Goal: Task Accomplishment & Management: Use online tool/utility

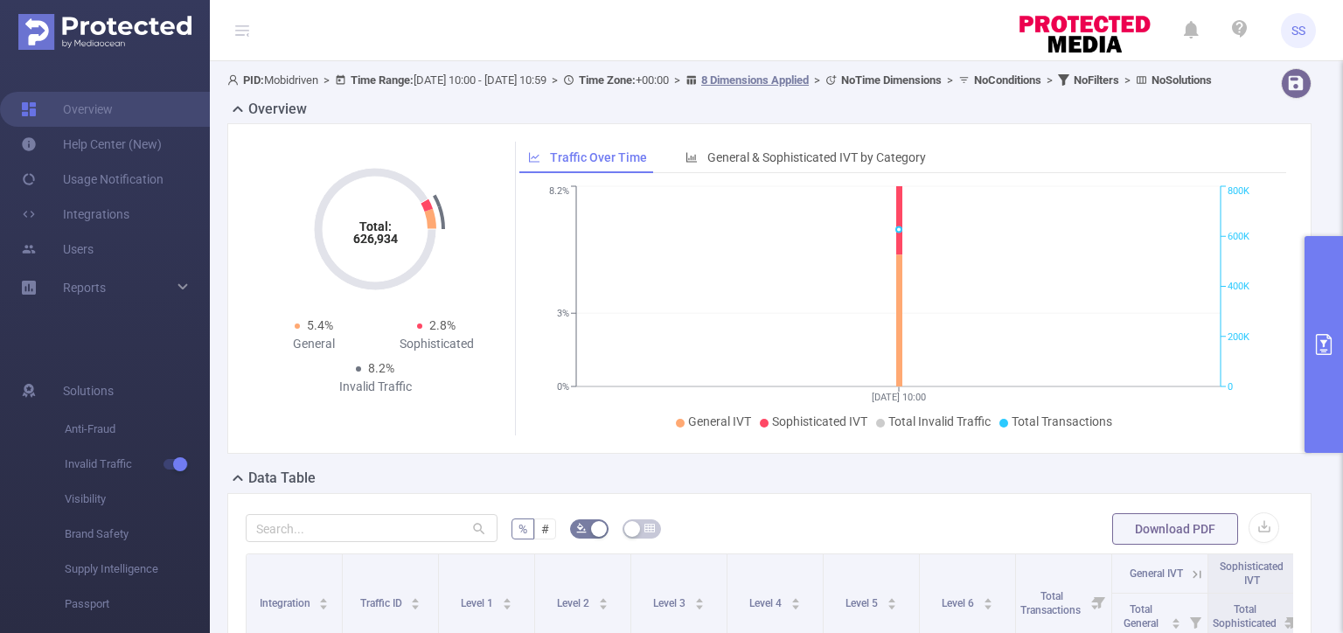
click at [1342, 438] on button "primary" at bounding box center [1323, 344] width 38 height 217
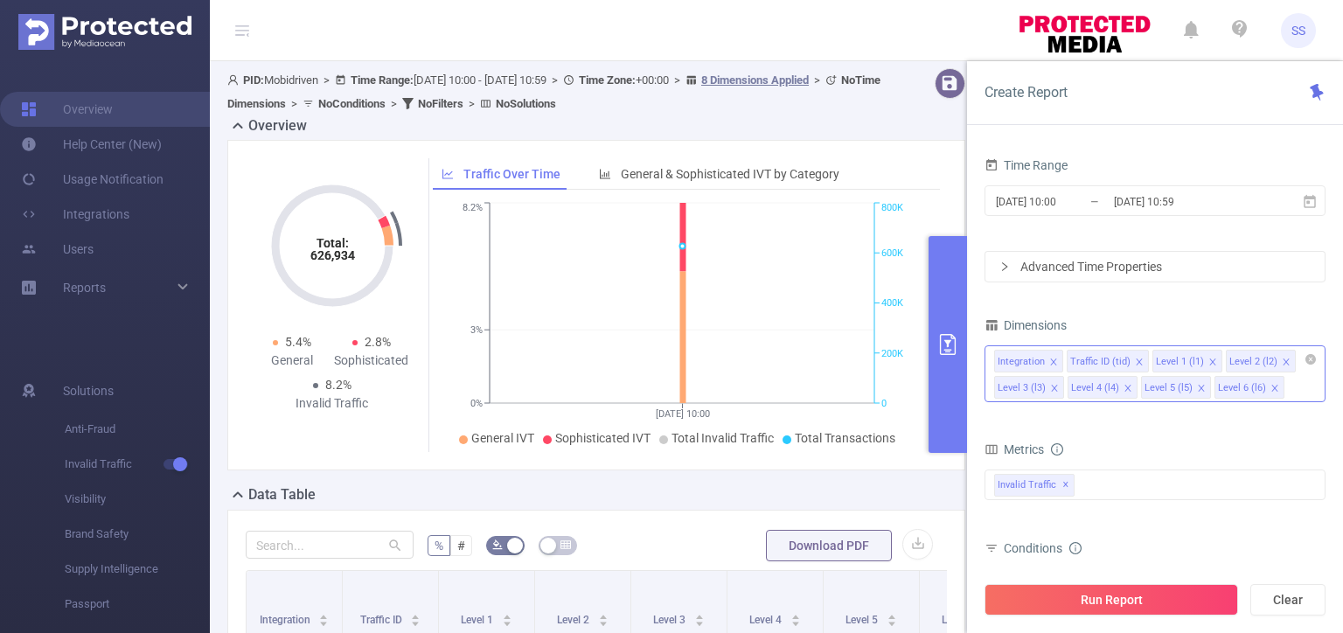
click at [1050, 360] on icon "icon: close" at bounding box center [1053, 362] width 9 height 9
click at [1136, 358] on icon "icon: close" at bounding box center [1140, 362] width 9 height 9
click at [1210, 358] on icon "icon: close" at bounding box center [1213, 361] width 6 height 6
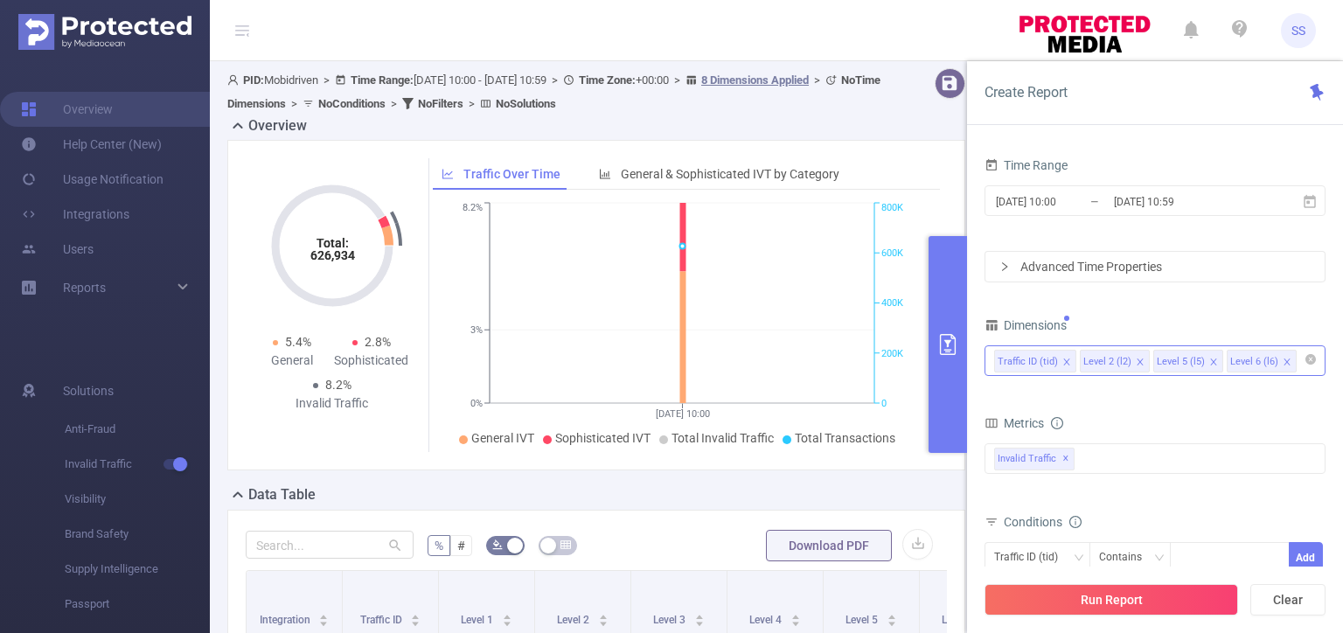
click at [1210, 358] on icon "icon: close" at bounding box center [1213, 361] width 6 height 6
click at [1257, 363] on div "Traffic ID (tid) Level 2 (l2) Level 6 (l6)" at bounding box center [1155, 360] width 322 height 29
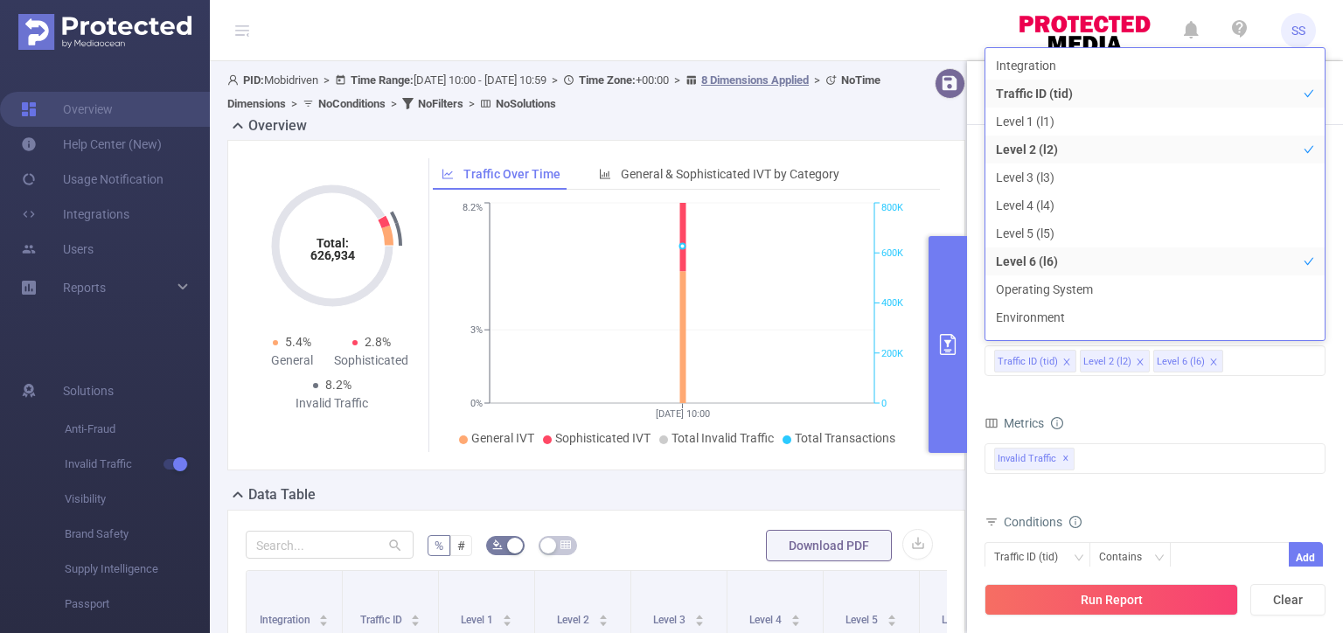
click at [1171, 393] on form "Dimensions Traffic ID (tid) Level 2 (l2) Level 6 (l6) Metrics bp_total bp_adult…" at bounding box center [1154, 507] width 341 height 389
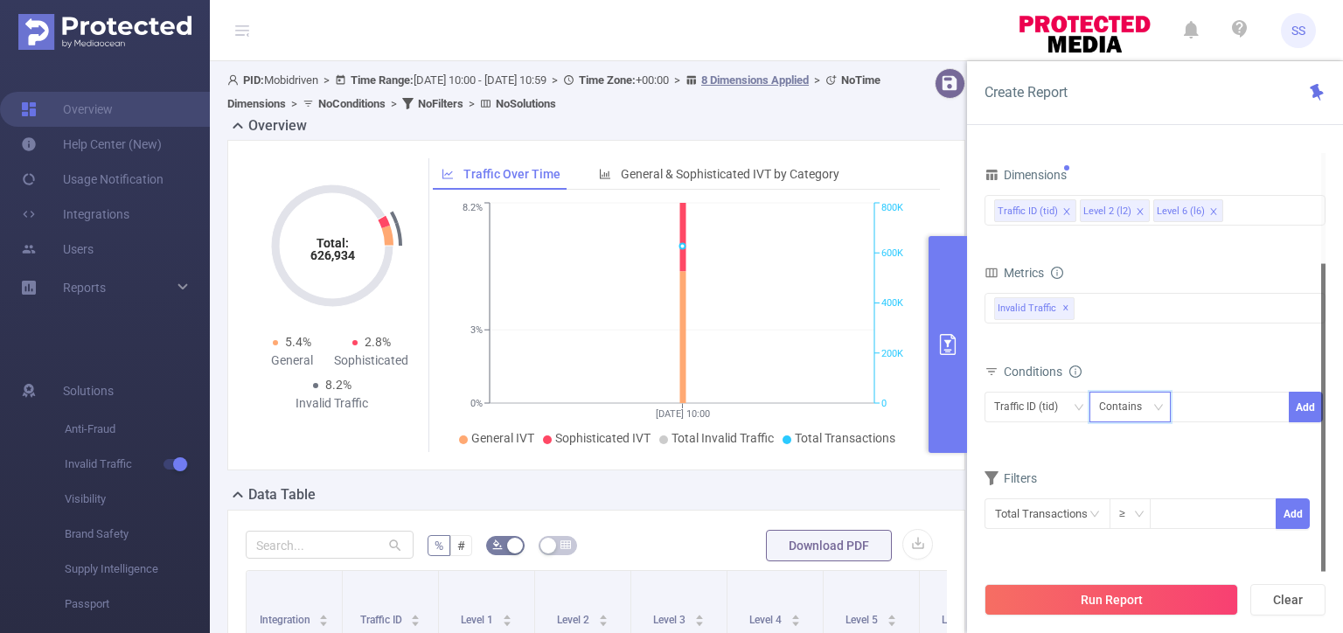
click at [1144, 401] on div "Contains" at bounding box center [1126, 407] width 55 height 29
click at [1171, 344] on div "bp_total bp_adult bp_arms bp_crime bp_death_injury_military bp_piracy bp_hate_a…" at bounding box center [1154, 320] width 341 height 62
click at [1053, 395] on div "Traffic ID (tid)" at bounding box center [1032, 407] width 76 height 29
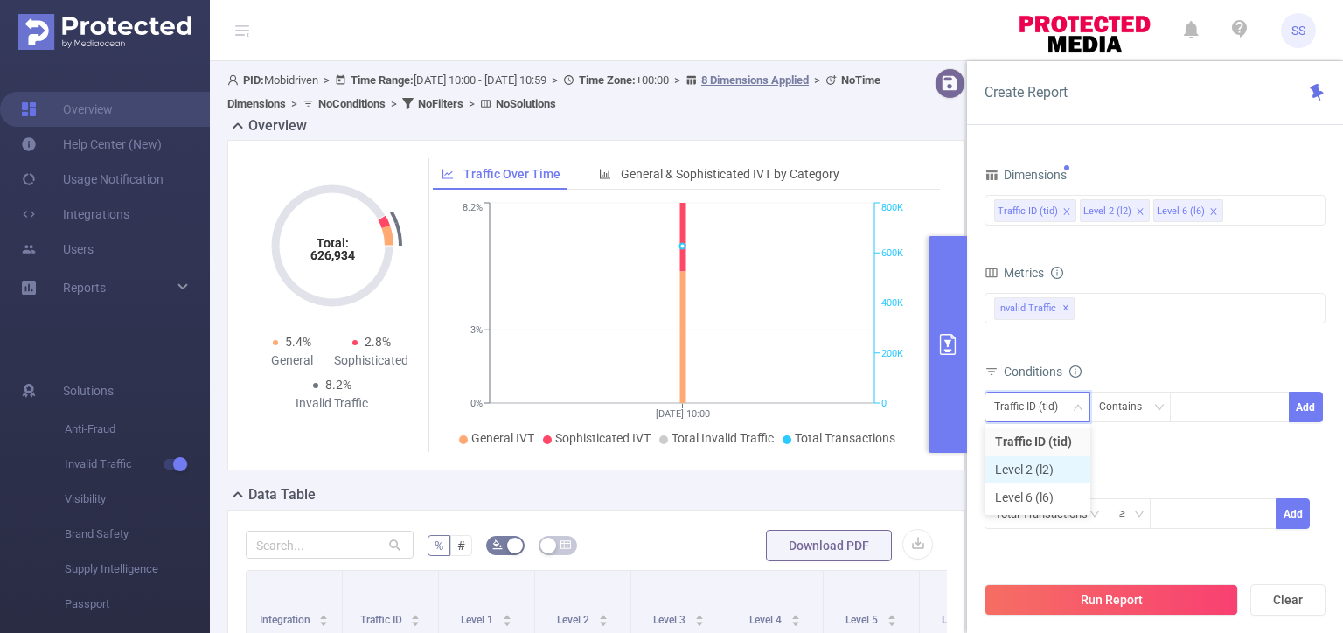
click at [1039, 472] on li "Level 2 (l2)" at bounding box center [1037, 469] width 106 height 28
click at [1213, 412] on div at bounding box center [1229, 407] width 101 height 29
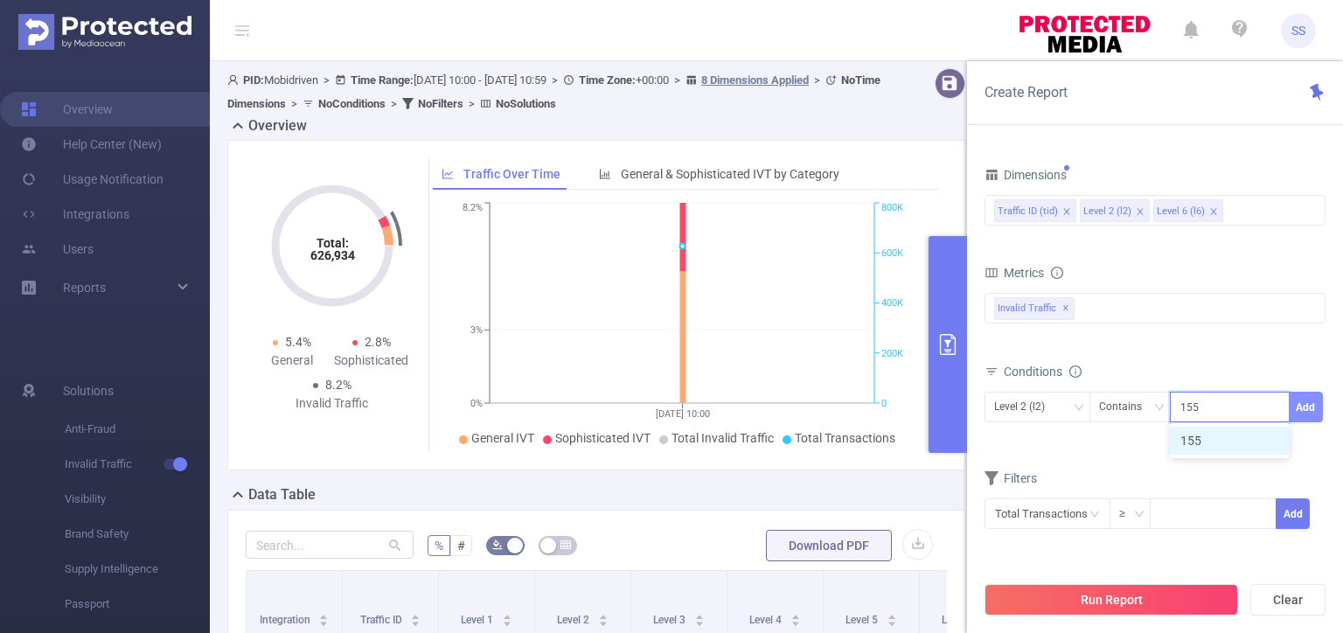
type input "15525"
type input "15546"
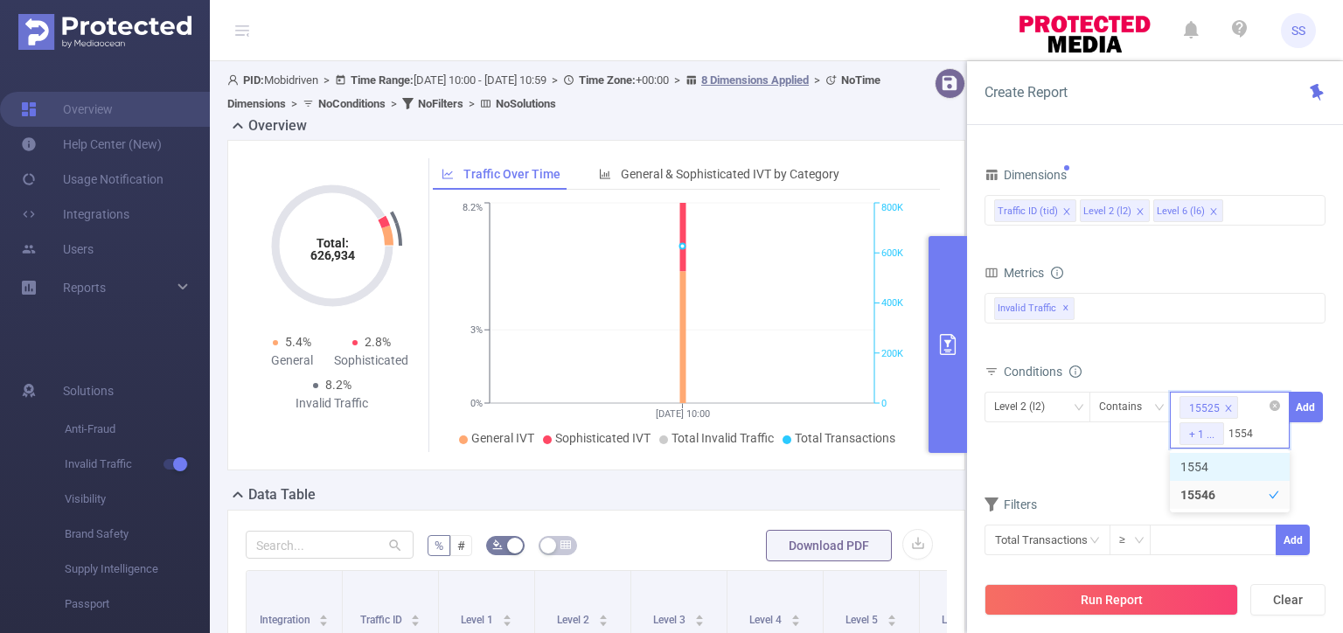
type input "15549"
type input "15555"
type input "15570"
type input "15576"
type input "15588"
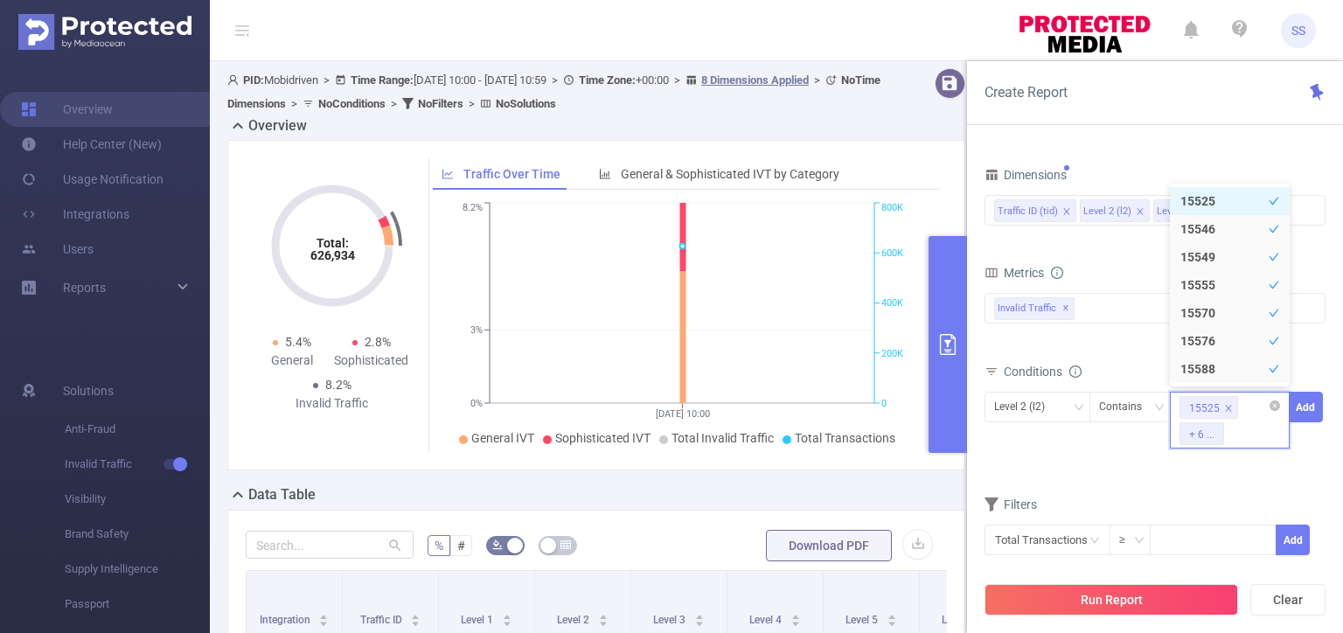
type input "5"
type input "15594"
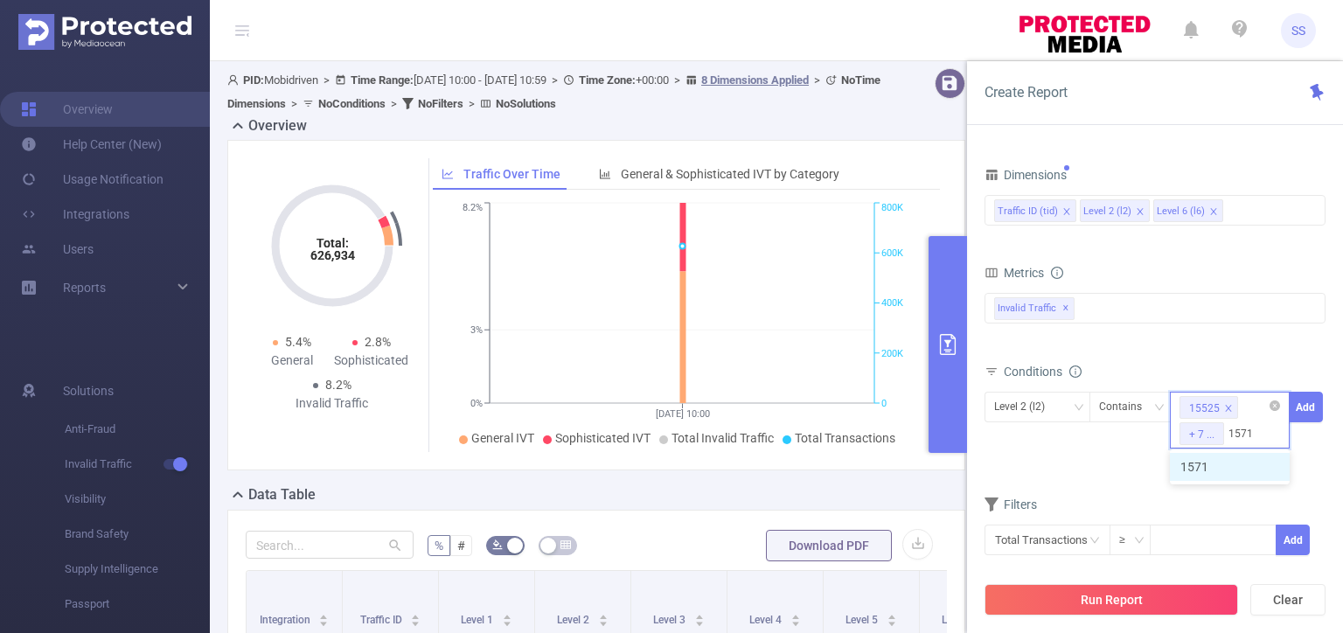
type input "15717"
type input "15723"
type input "15738"
type input "15774"
type input "15786"
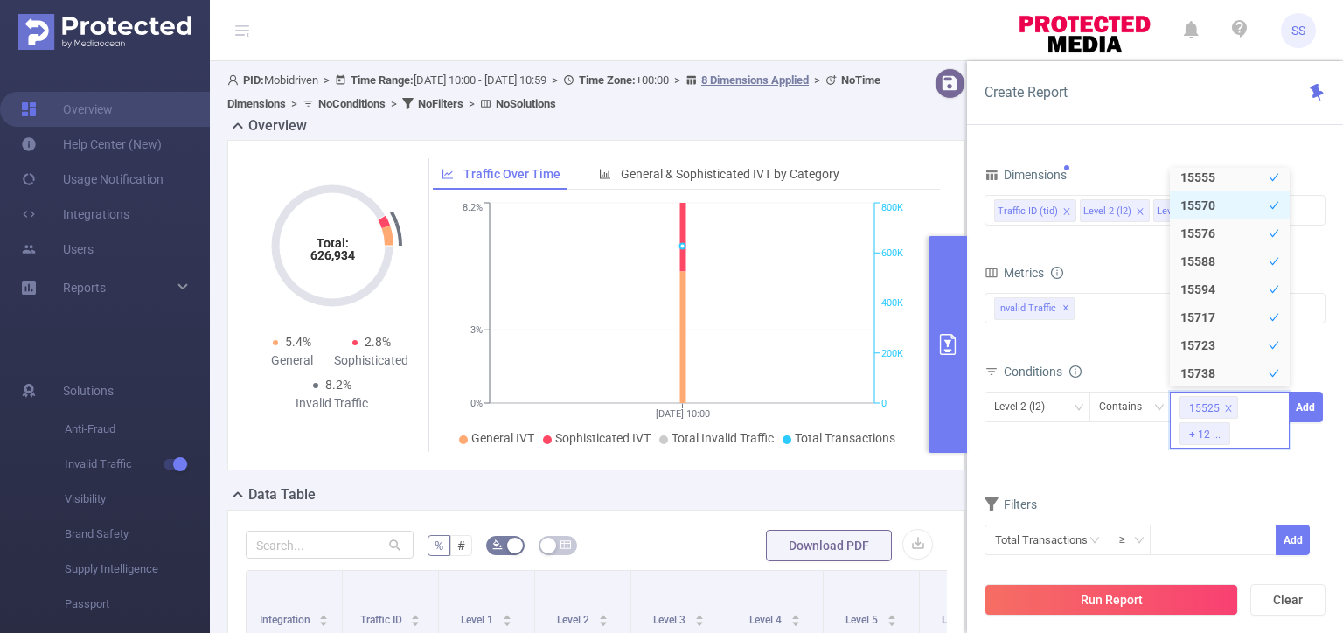
scroll to position [151, 0]
click at [1317, 409] on button "Add" at bounding box center [1306, 407] width 34 height 31
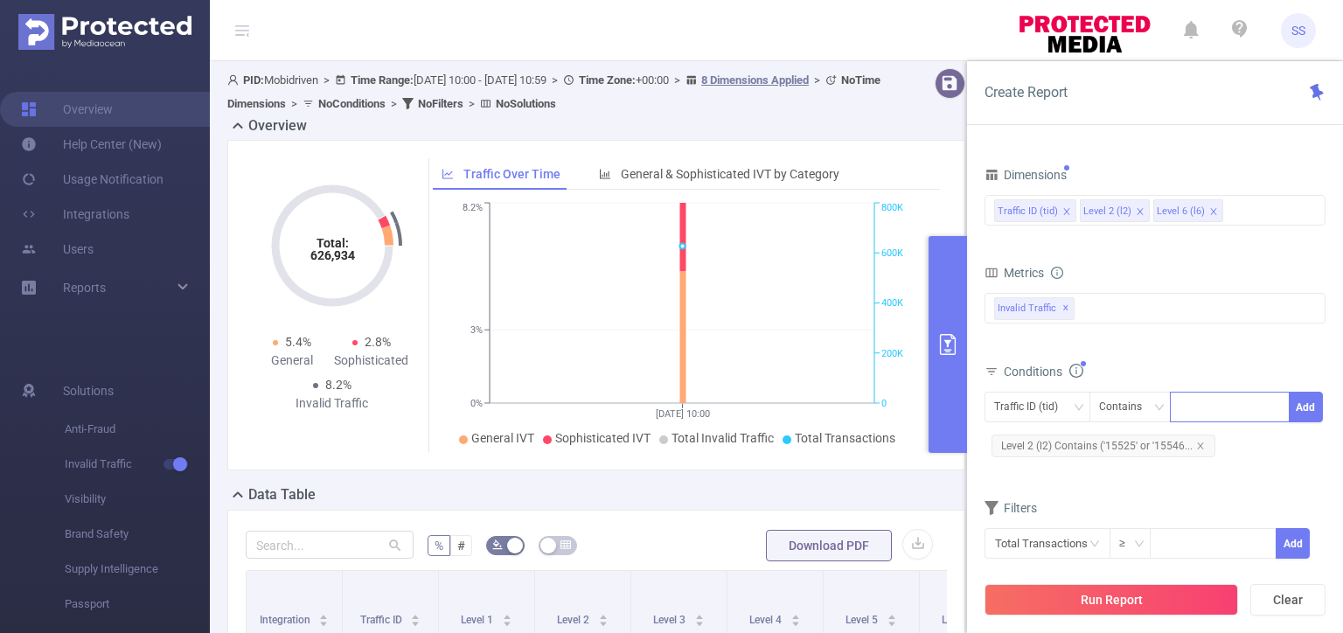
click at [1215, 403] on div at bounding box center [1229, 407] width 101 height 29
type input "Mobi"
click at [1301, 408] on button "Add" at bounding box center [1306, 407] width 34 height 31
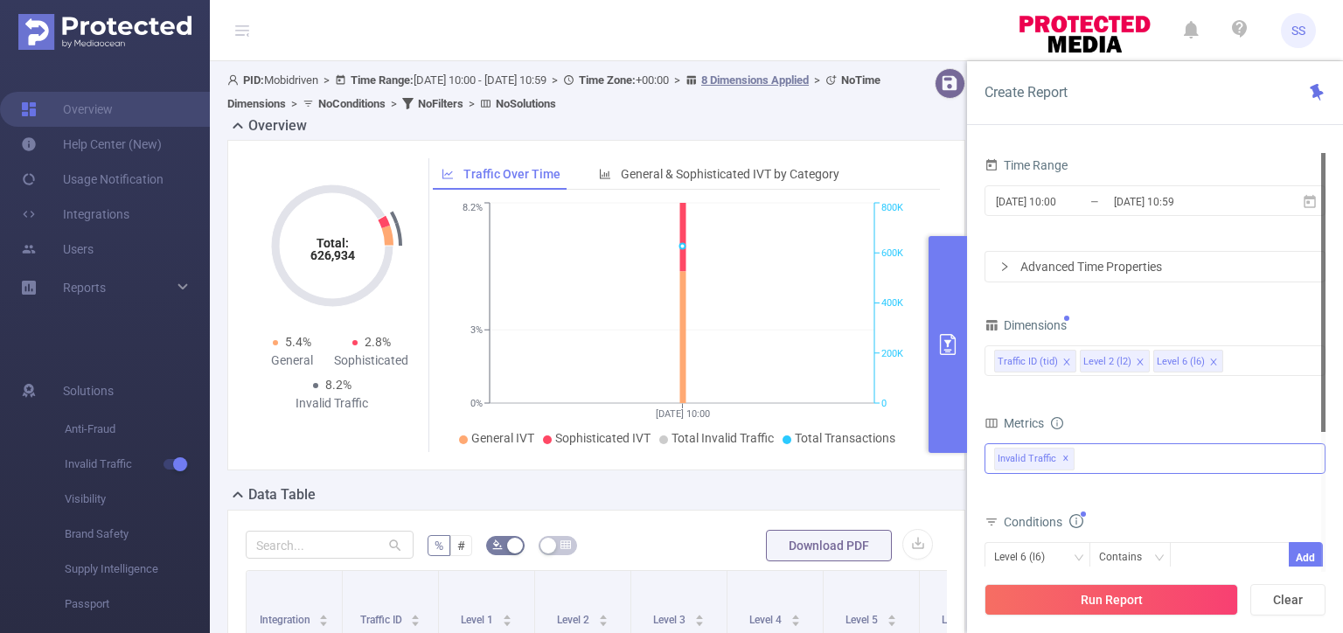
click at [1103, 443] on div "Invalid Traffic ✕" at bounding box center [1154, 458] width 341 height 31
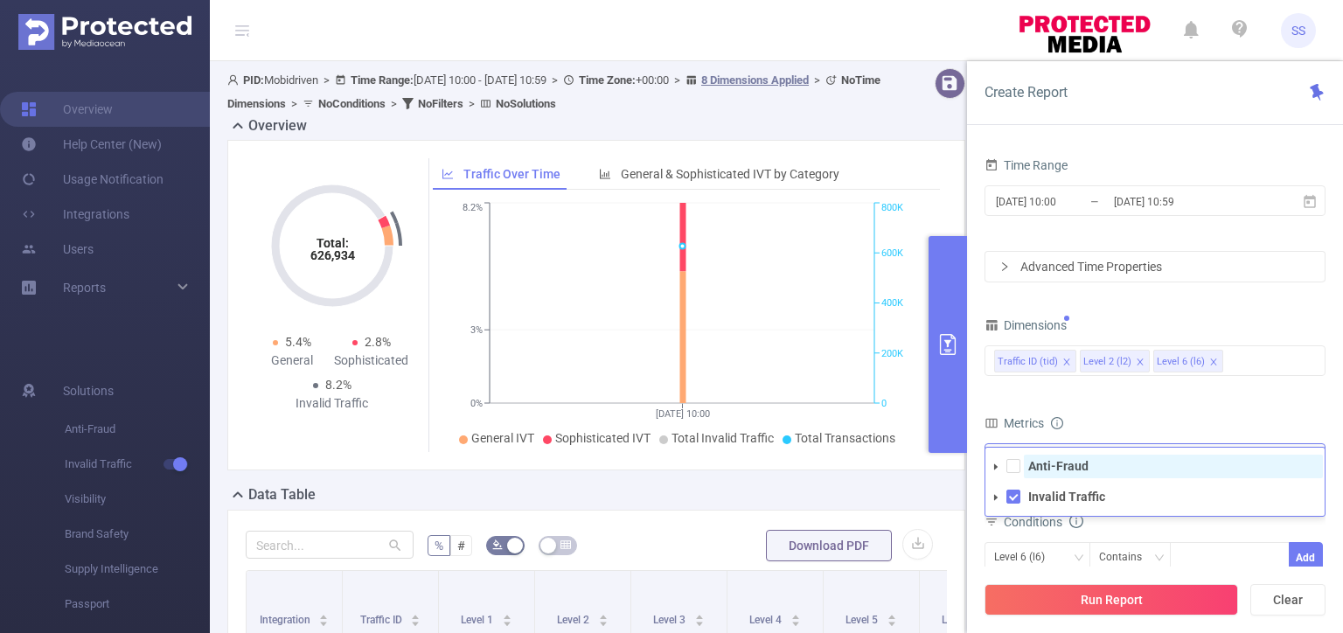
click at [1081, 473] on span "Anti-Fraud" at bounding box center [1173, 467] width 299 height 24
click at [1129, 421] on div "Metrics" at bounding box center [1154, 425] width 341 height 29
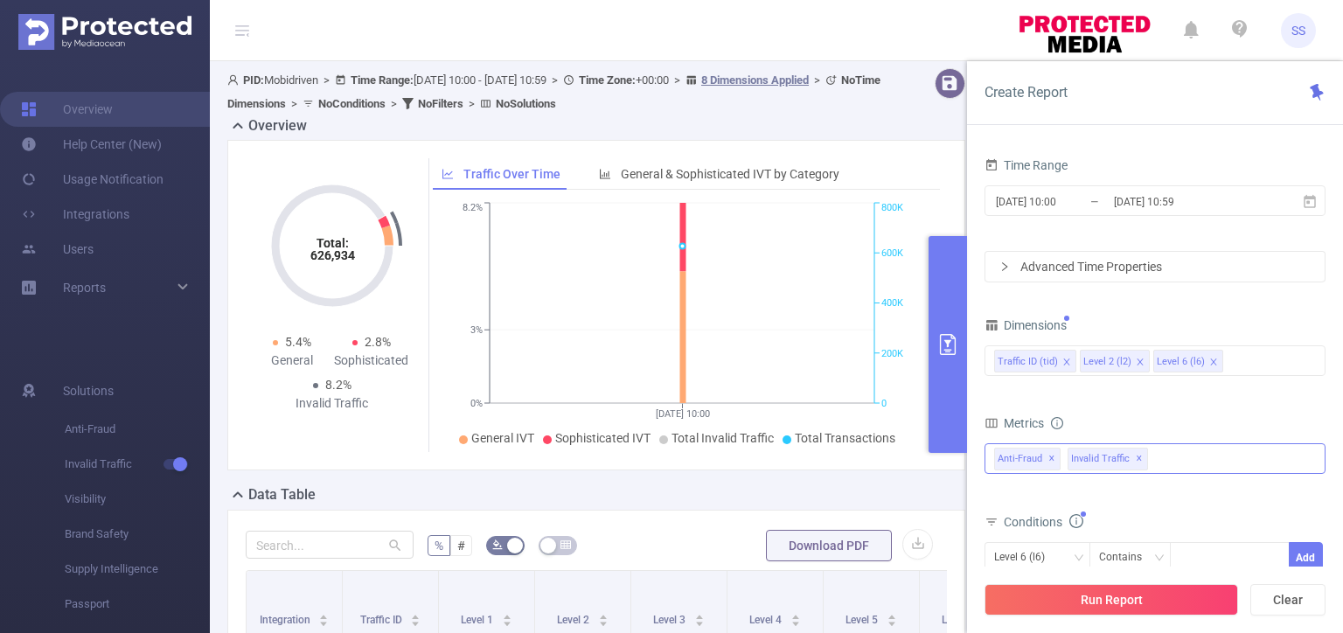
click at [1179, 448] on div "Anti-Fraud Invalid Traffic Anti-Fraud ✕ Invalid Traffic ✕" at bounding box center [1154, 458] width 341 height 31
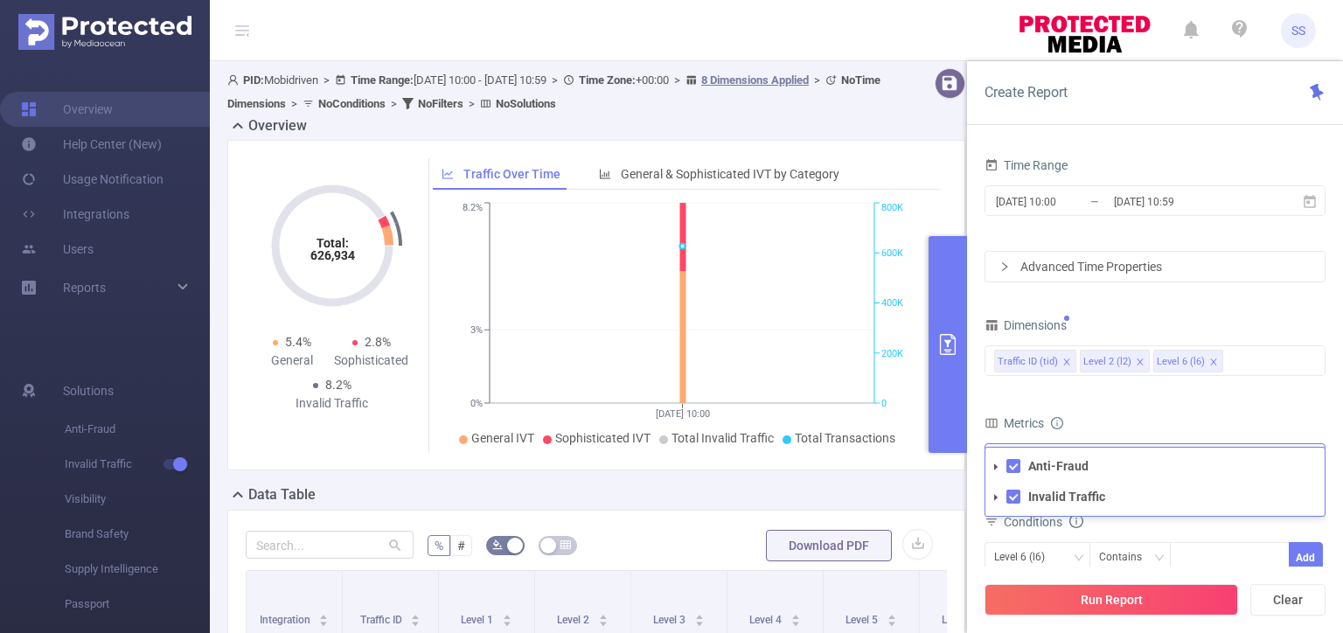
click at [995, 497] on icon "icon: caret-down" at bounding box center [995, 497] width 3 height 6
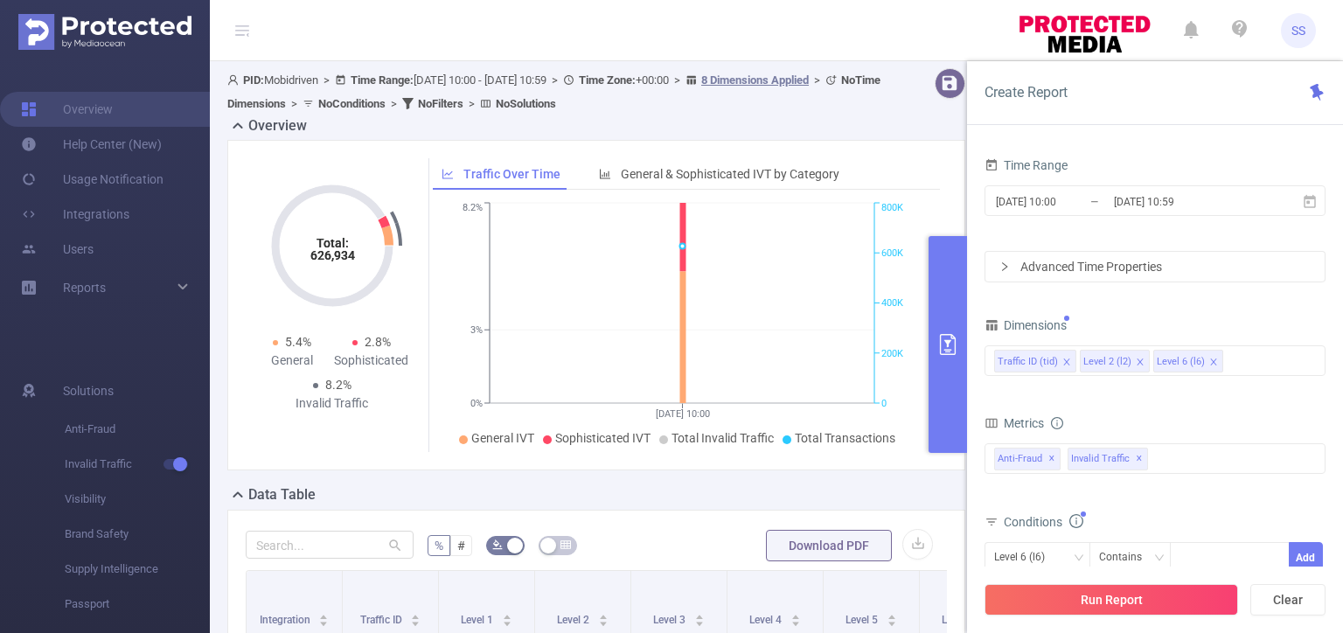
click at [1164, 490] on div "bp_total bp_adult bp_arms bp_crime bp_death_injury_military bp_piracy bp_hate_a…" at bounding box center [1154, 469] width 341 height 52
click at [1164, 200] on input "2025-09-12 10:59" at bounding box center [1183, 202] width 142 height 24
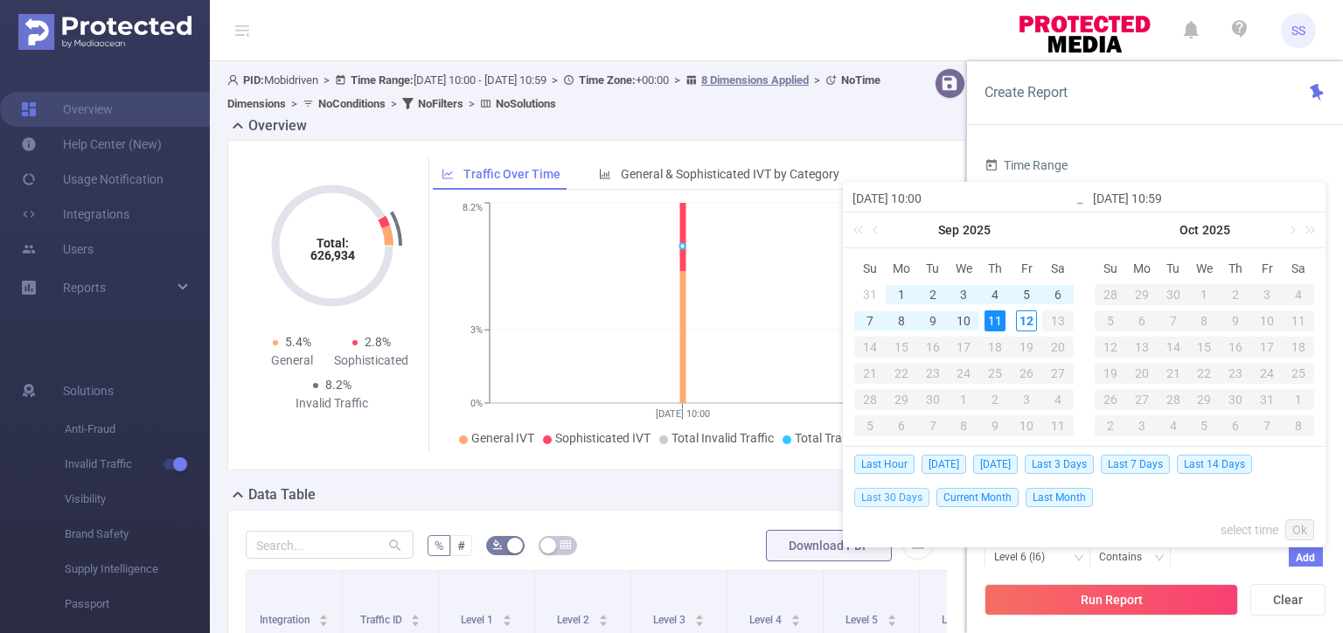
click at [909, 497] on span "Last 30 Days" at bounding box center [891, 497] width 75 height 19
type input "[DATE] 00:00"
type input "[DATE] 23:59"
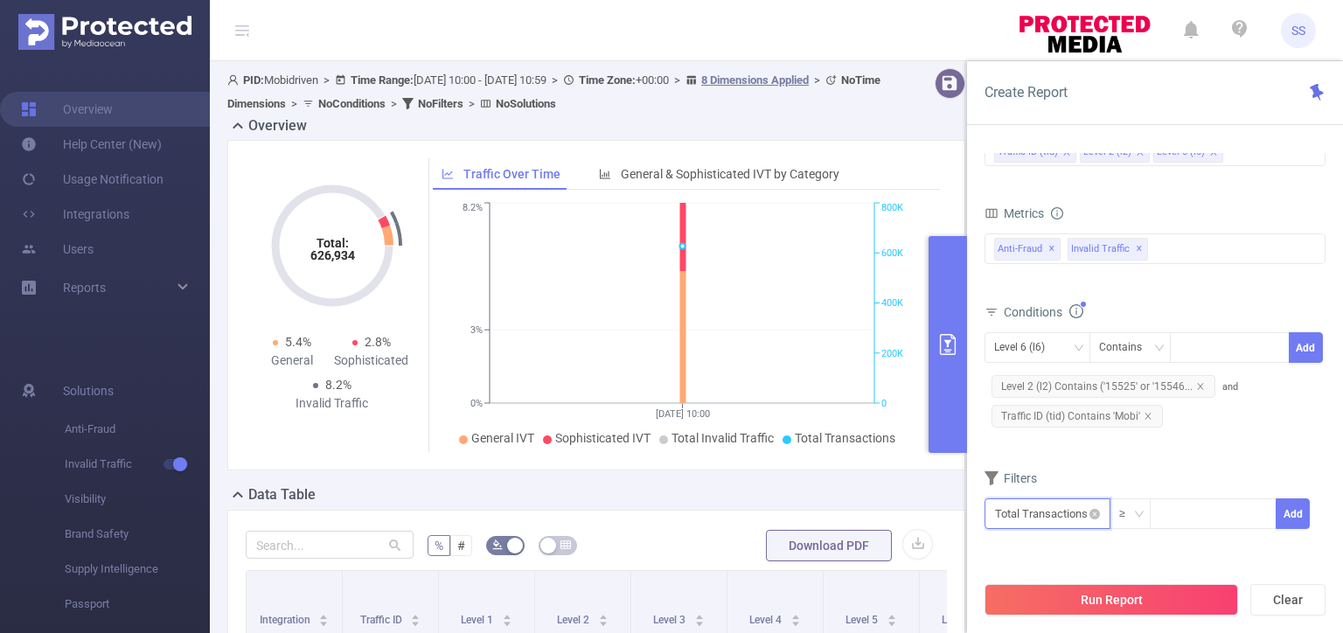
click at [1036, 506] on input "text" at bounding box center [1047, 513] width 126 height 31
click at [1178, 511] on input at bounding box center [1213, 512] width 124 height 26
type input "5"
click at [1293, 520] on button "Add" at bounding box center [1293, 513] width 34 height 31
click at [1066, 518] on input "text" at bounding box center [1047, 513] width 126 height 31
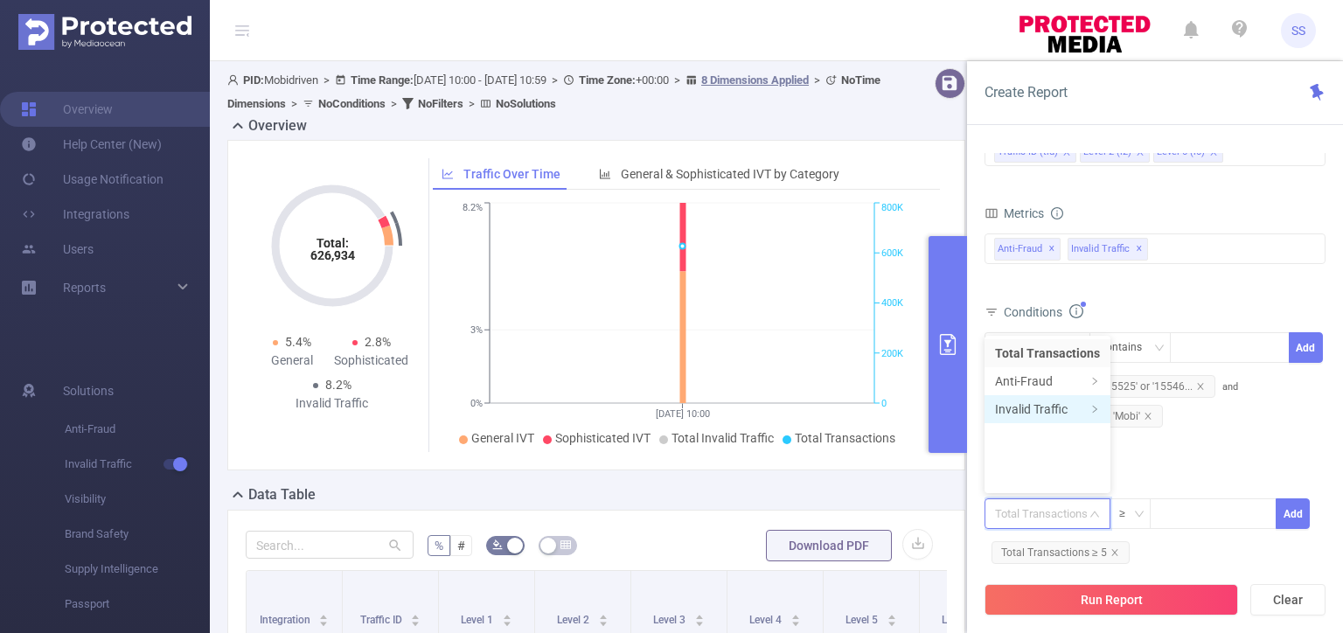
click at [1049, 411] on li "Invalid Traffic" at bounding box center [1047, 409] width 126 height 28
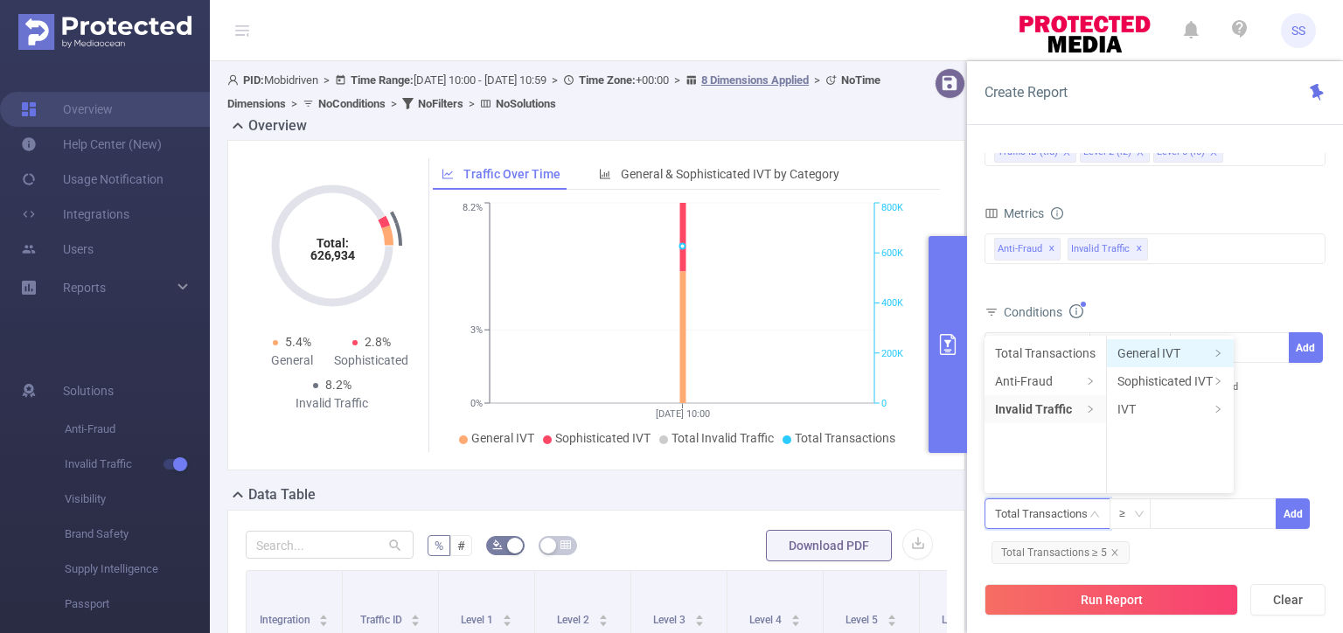
click at [1162, 360] on li "General IVT" at bounding box center [1170, 353] width 127 height 28
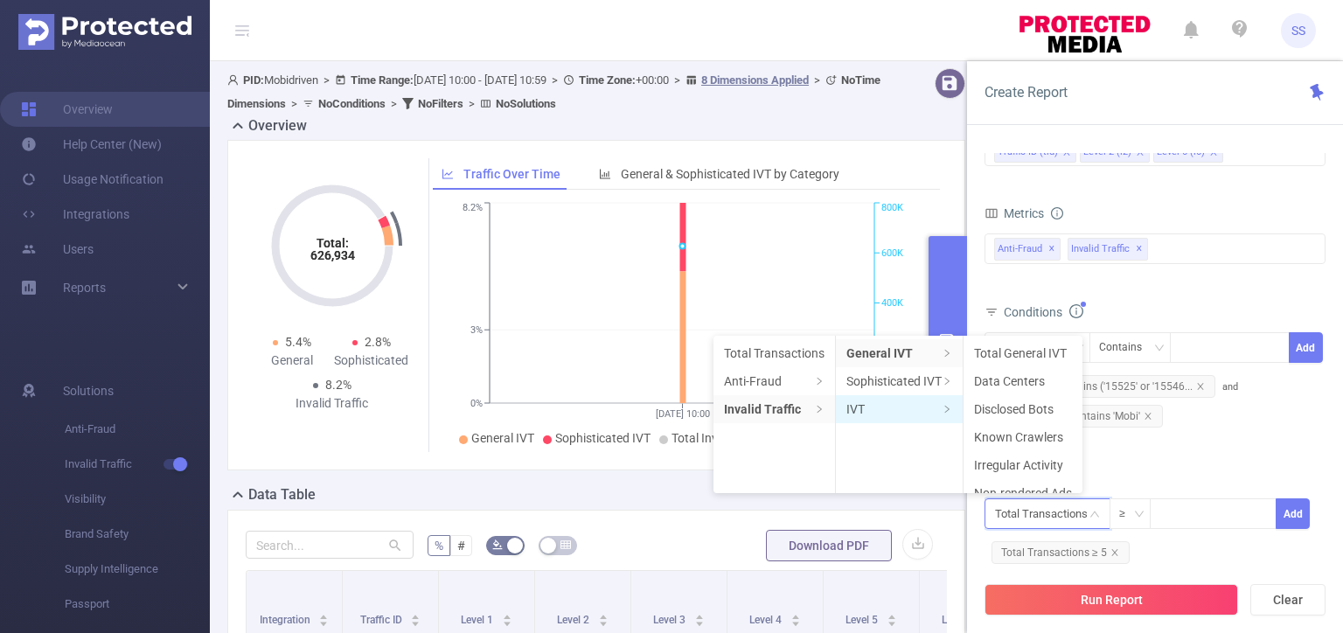
click at [896, 404] on li "IVT" at bounding box center [899, 409] width 127 height 28
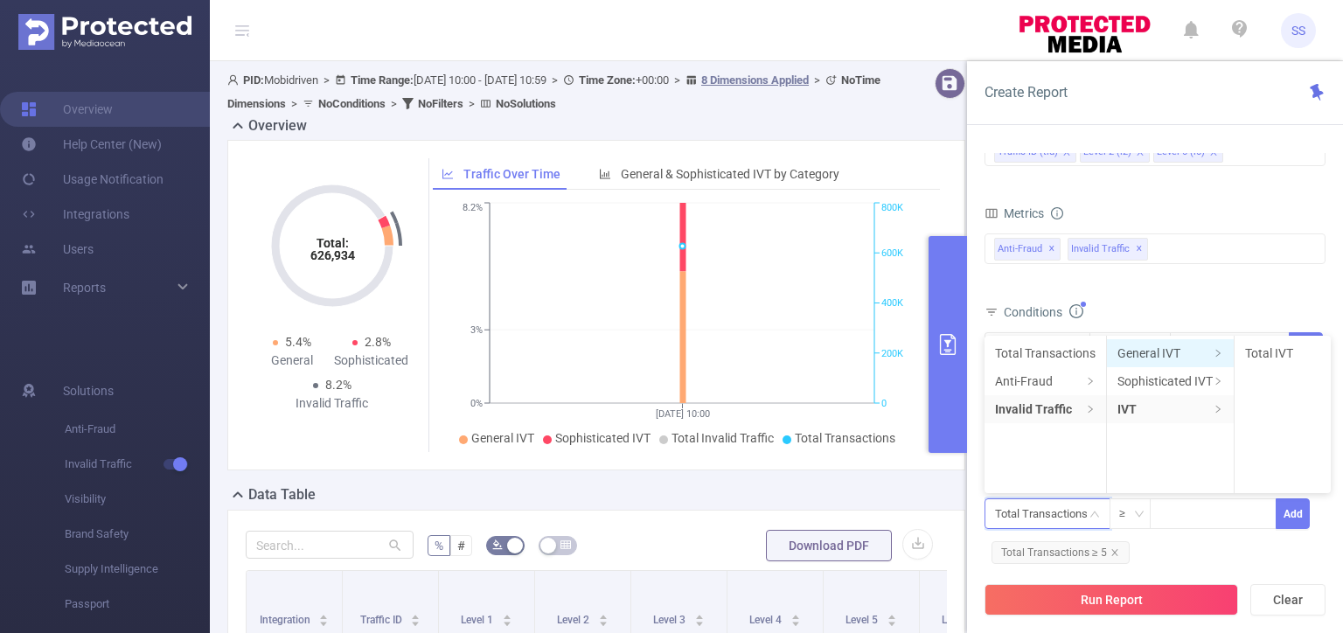
click at [1169, 353] on li "General IVT" at bounding box center [1170, 353] width 127 height 28
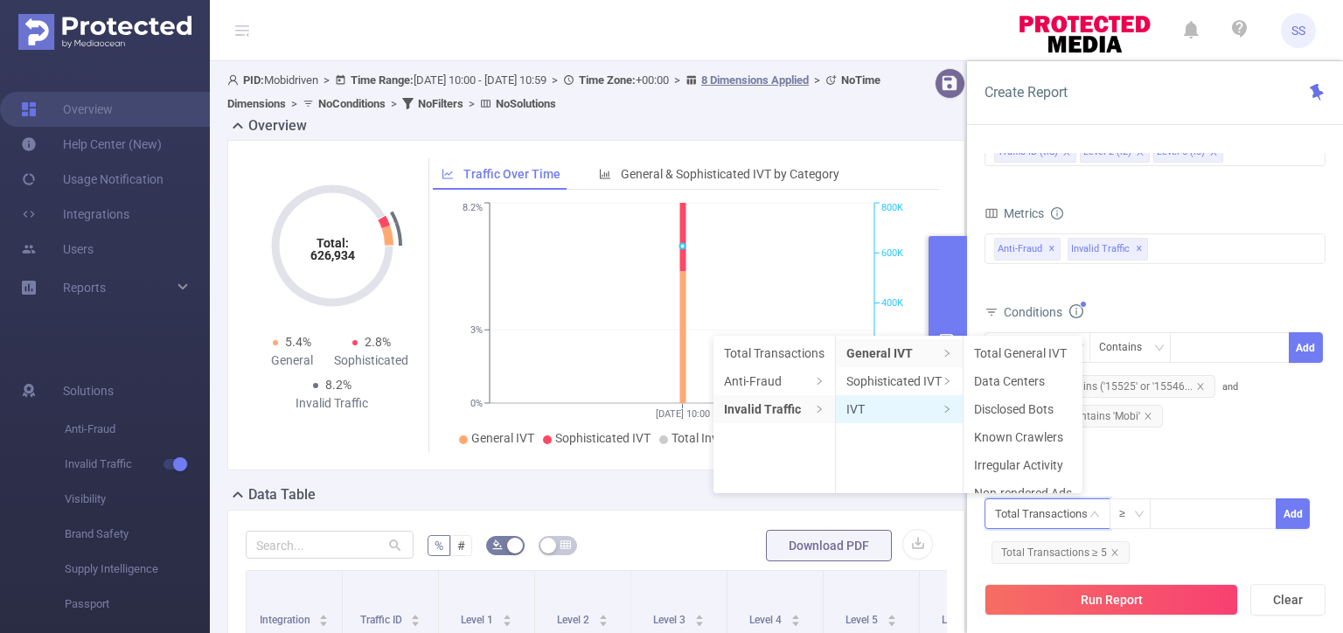
click at [879, 405] on li "IVT" at bounding box center [899, 409] width 127 height 28
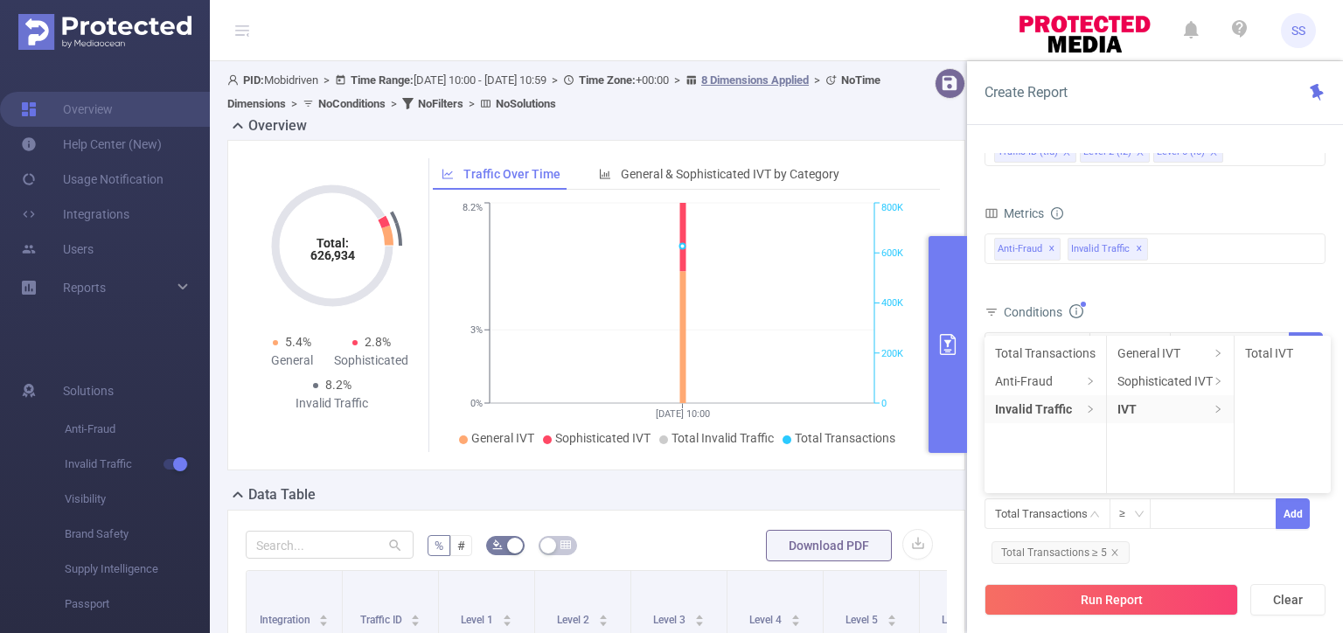
click at [1049, 435] on ul "Total Transactions Anti-Fraud Invalid Traffic" at bounding box center [1045, 414] width 122 height 157
click at [1294, 351] on li "Total IVT" at bounding box center [1282, 353] width 96 height 28
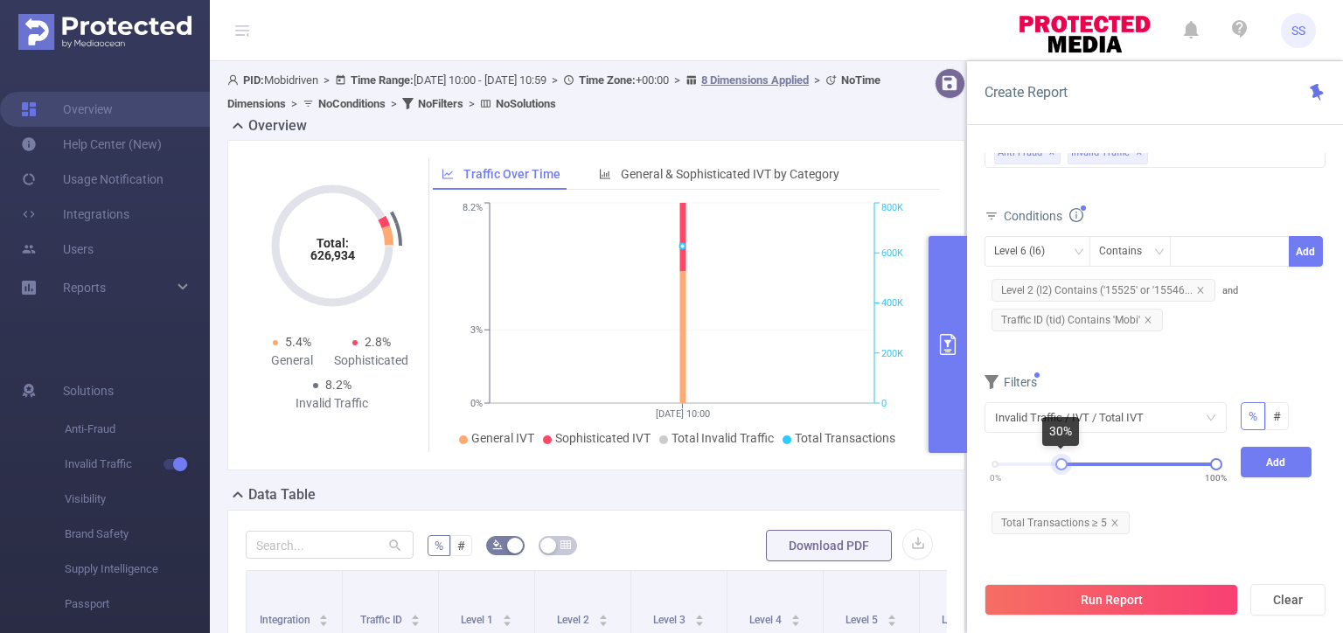
drag, startPoint x: 994, startPoint y: 465, endPoint x: 1061, endPoint y: 466, distance: 67.3
click at [1061, 466] on div at bounding box center [1061, 464] width 12 height 12
click at [1282, 465] on button "Add" at bounding box center [1277, 462] width 72 height 31
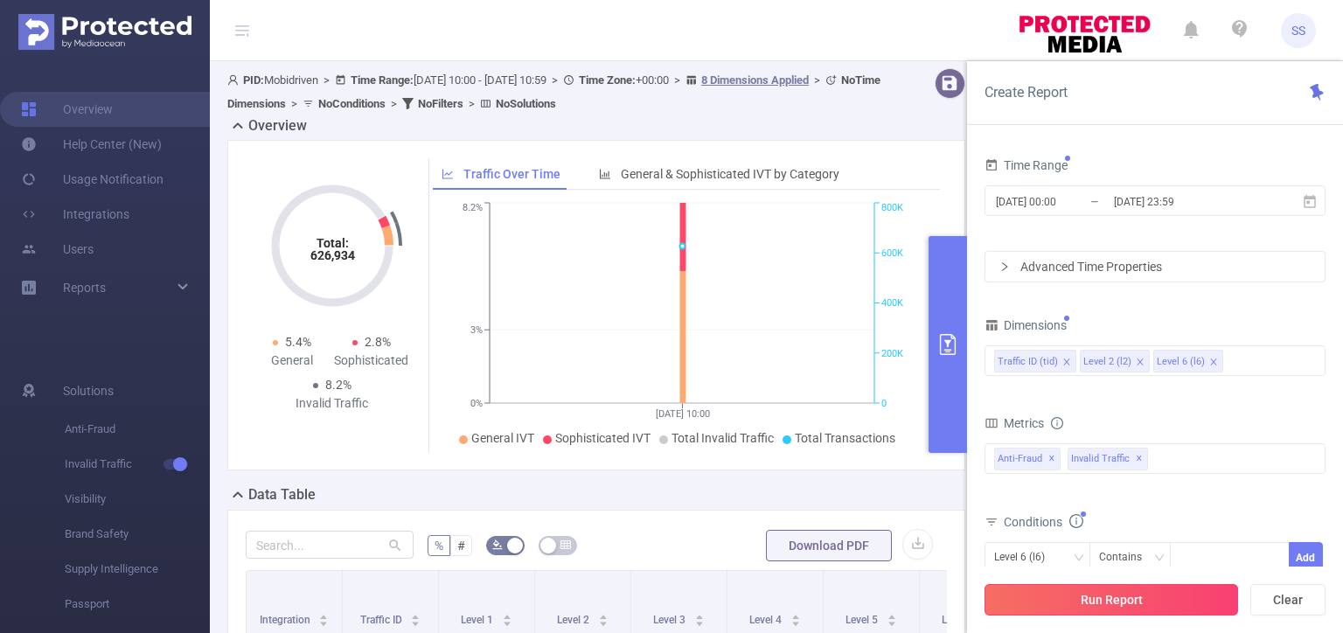
click at [1102, 596] on button "Run Report" at bounding box center [1111, 599] width 254 height 31
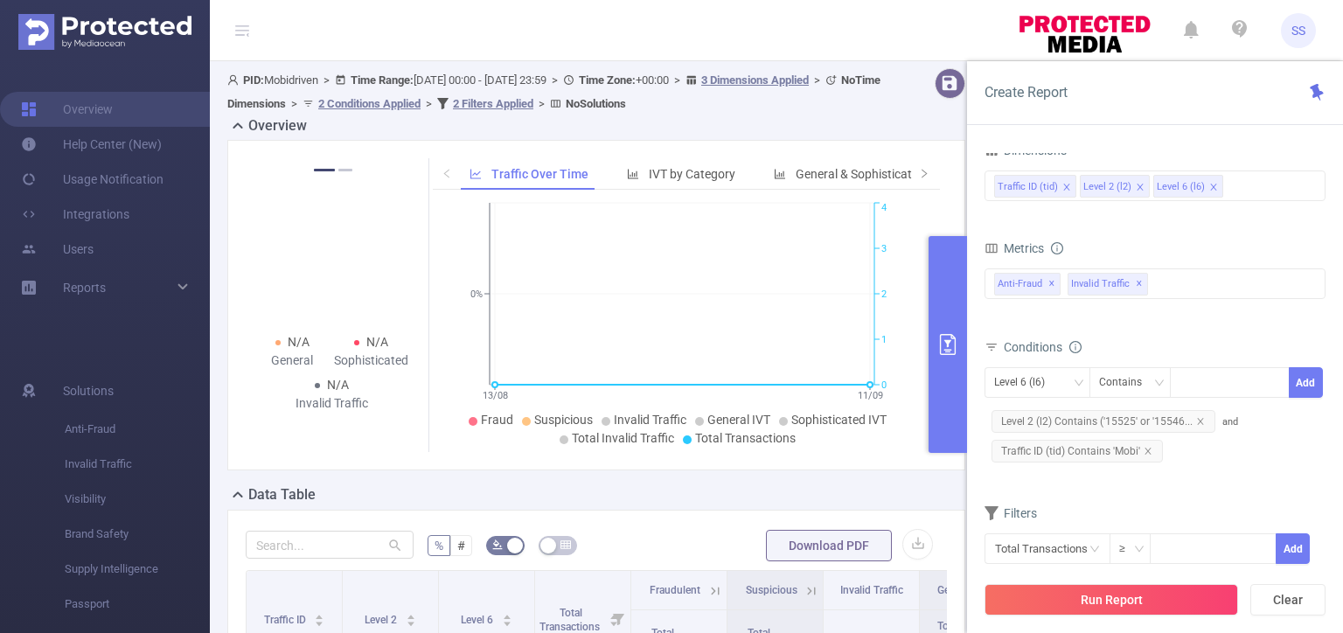
drag, startPoint x: 145, startPoint y: 1, endPoint x: 1119, endPoint y: 415, distance: 1058.4
click at [1119, 415] on span "Level 2 (l2) Contains ('15525' or '15546..." at bounding box center [1103, 421] width 224 height 23
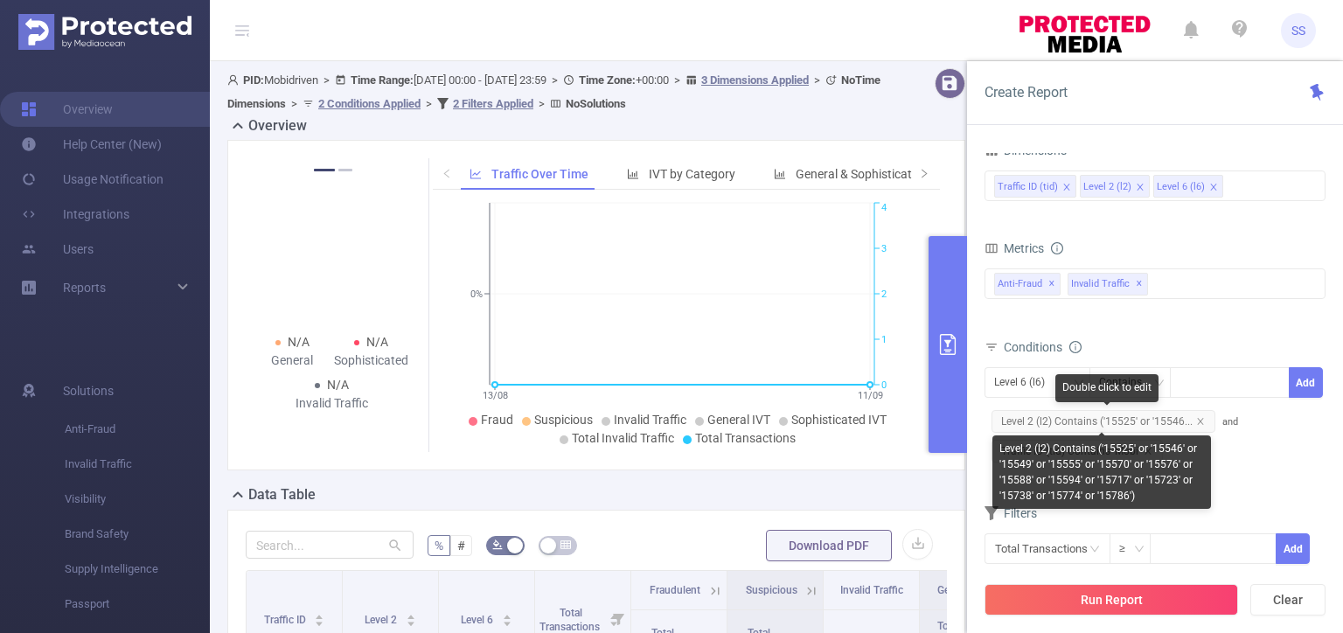
click at [1093, 418] on span "Level 2 (l2) Contains ('15525' or '15546..." at bounding box center [1103, 421] width 224 height 23
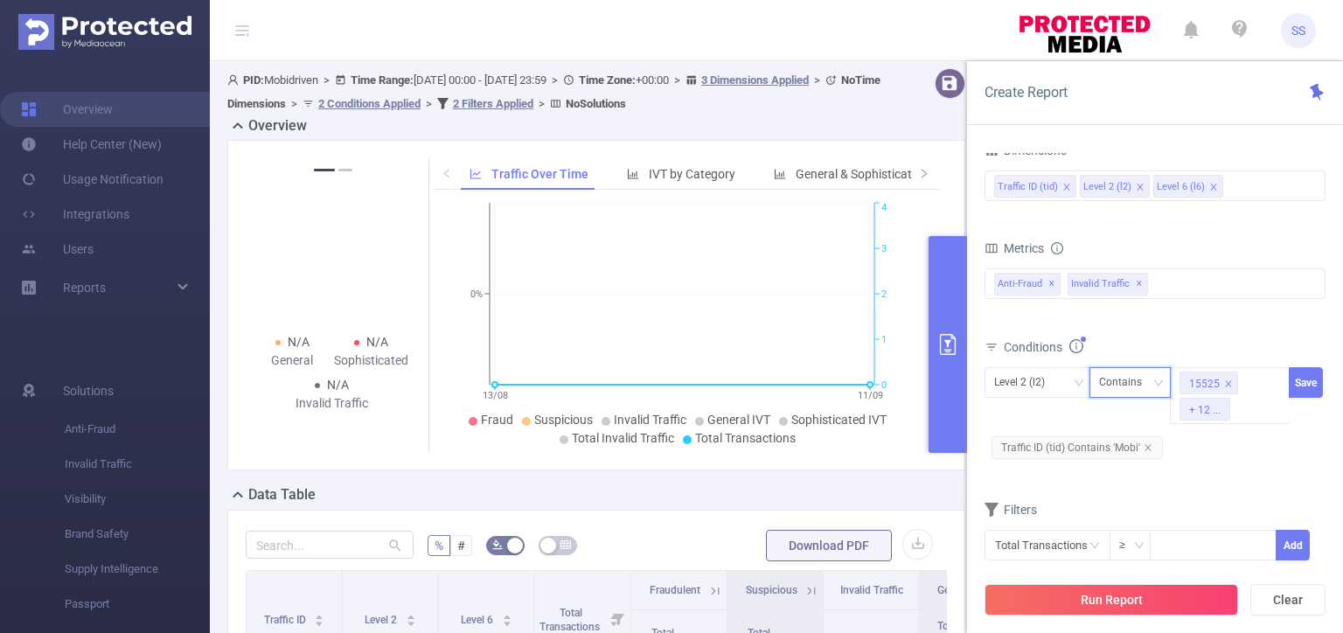
click at [1144, 381] on div "Contains" at bounding box center [1126, 382] width 55 height 29
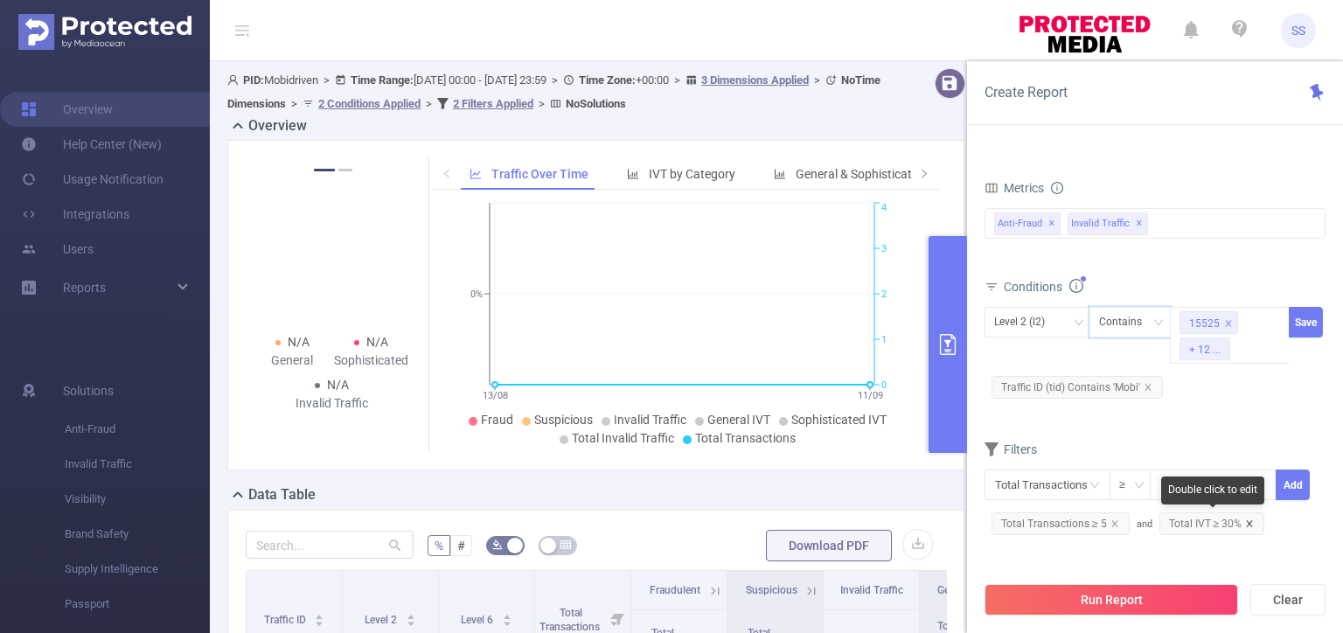
click at [1247, 520] on icon "icon: close" at bounding box center [1250, 523] width 6 height 6
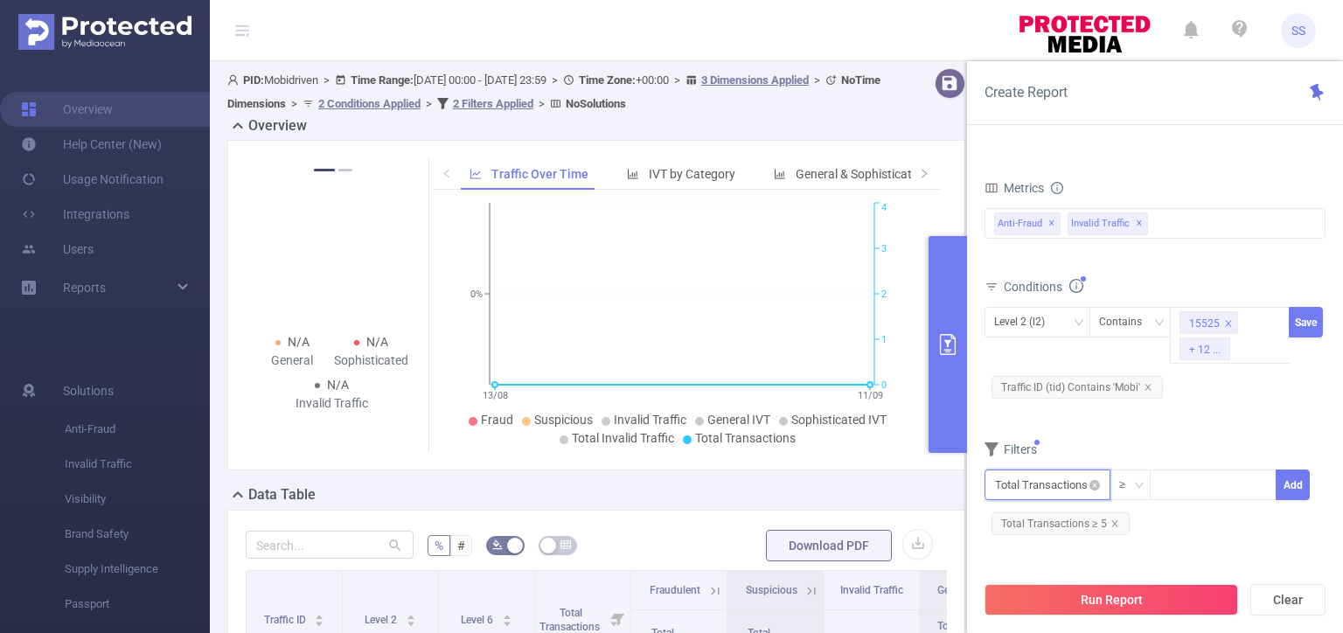
click at [1057, 476] on input "text" at bounding box center [1047, 484] width 126 height 31
click at [1043, 352] on li "Anti-Fraud" at bounding box center [1047, 352] width 126 height 28
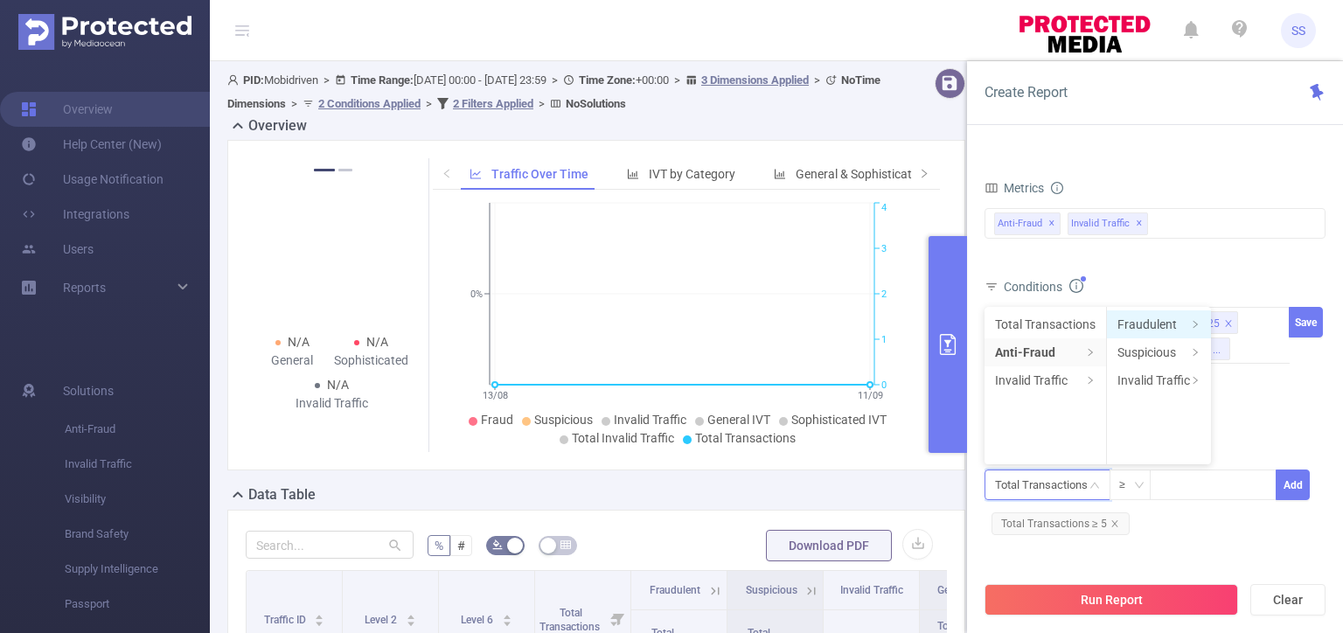
click at [1154, 323] on li "Fraudulent" at bounding box center [1159, 324] width 104 height 28
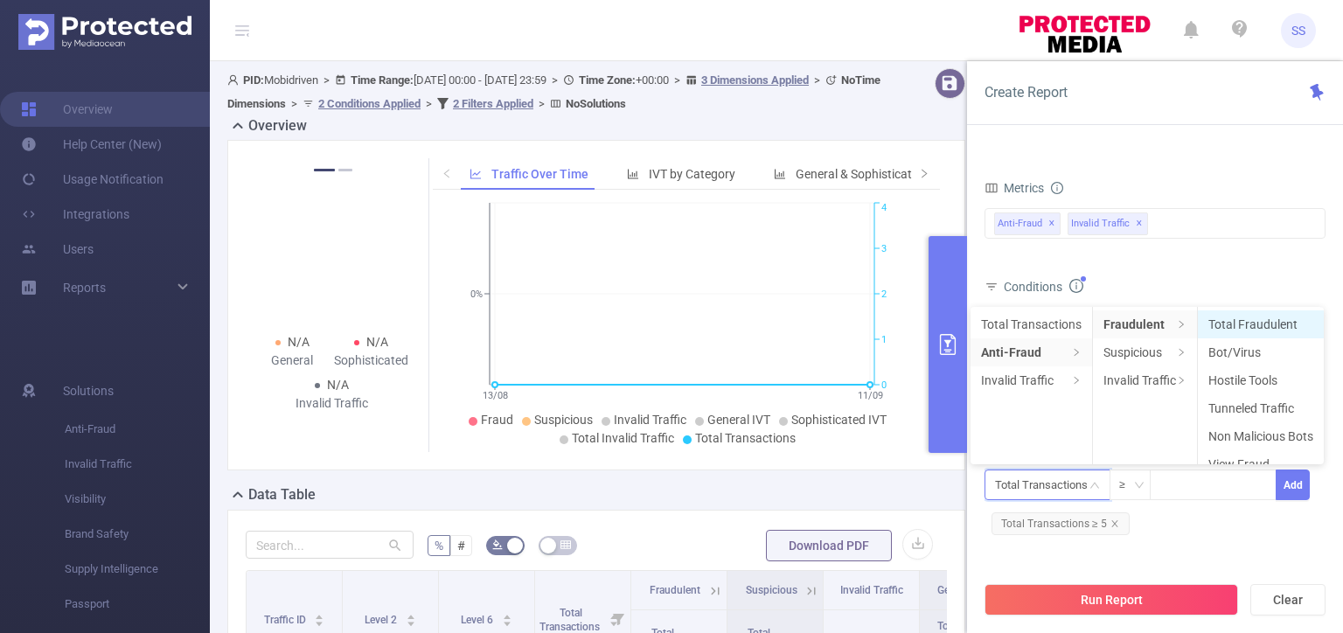
click at [1251, 323] on li "Total Fraudulent" at bounding box center [1261, 324] width 126 height 28
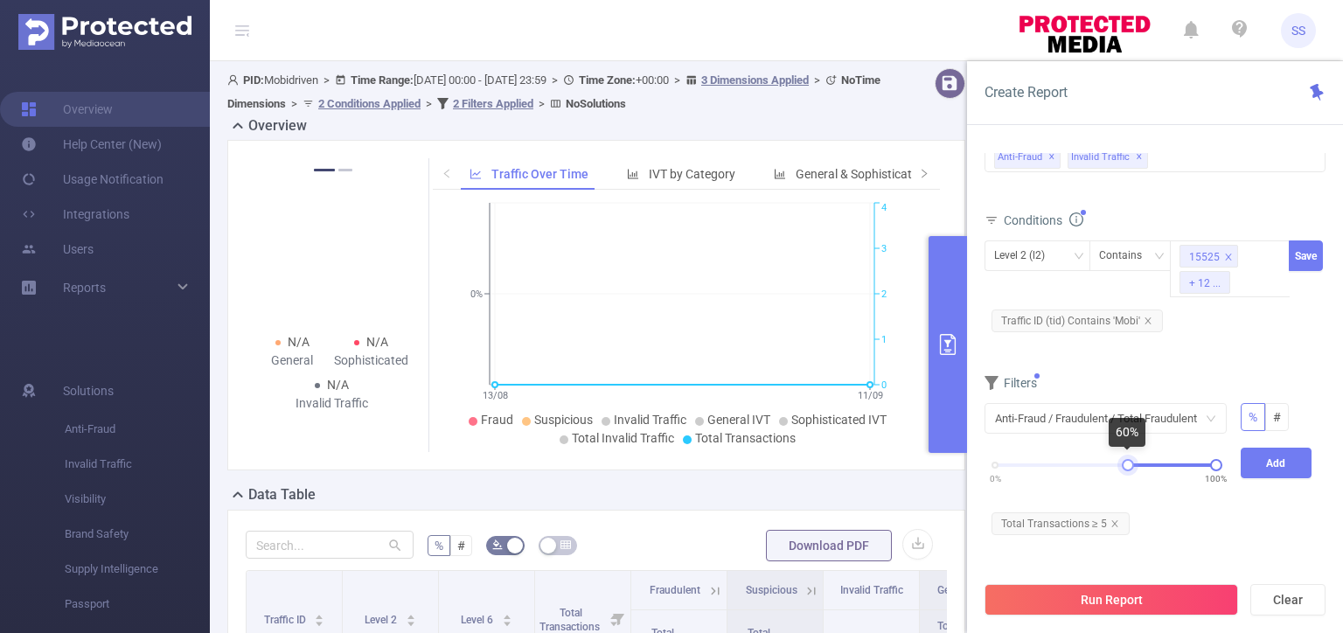
drag, startPoint x: 999, startPoint y: 461, endPoint x: 1131, endPoint y: 458, distance: 132.0
click at [1131, 460] on div "0% 100%" at bounding box center [1105, 465] width 221 height 10
click at [1267, 458] on button "Add" at bounding box center [1277, 463] width 72 height 31
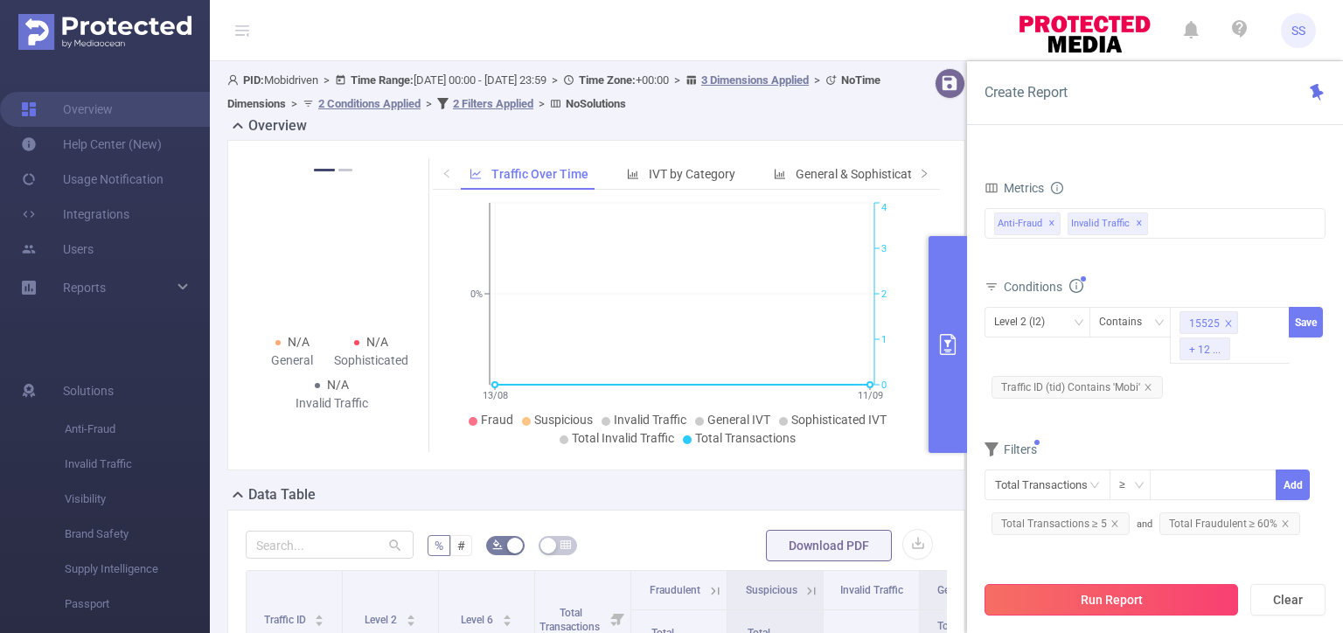
click at [1127, 590] on button "Run Report" at bounding box center [1111, 599] width 254 height 31
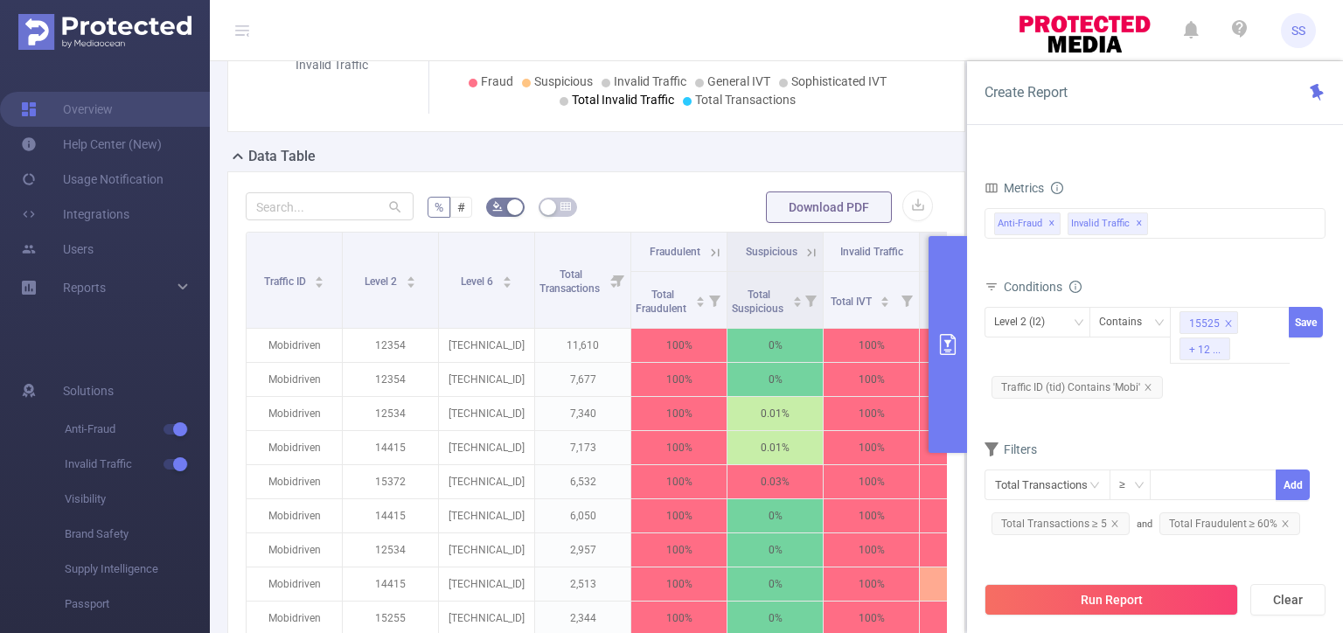
scroll to position [437, 0]
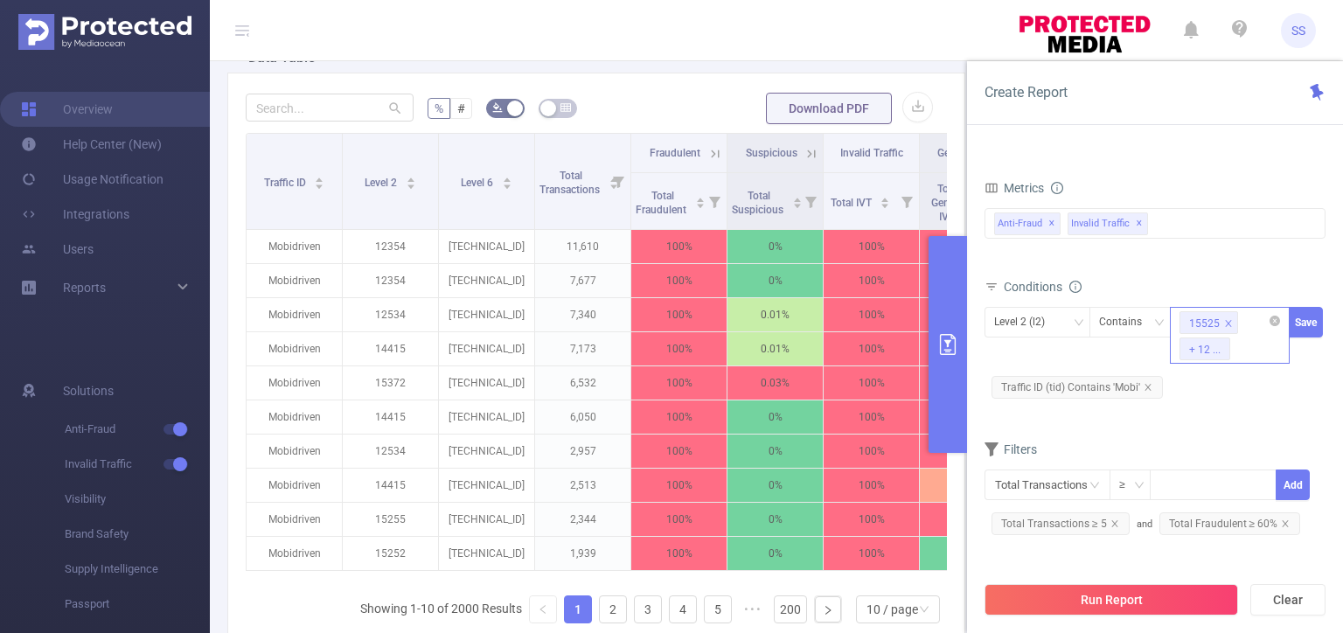
click at [1250, 353] on div "15525 + 12 ..." at bounding box center [1230, 335] width 120 height 57
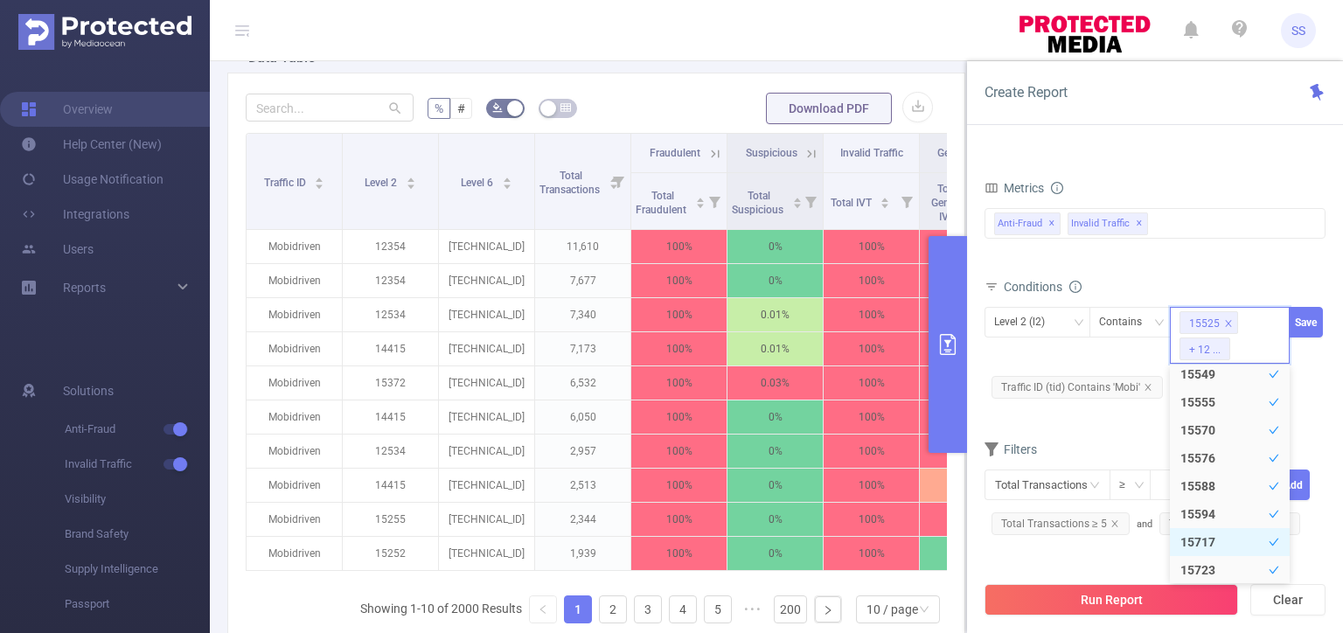
scroll to position [0, 0]
click at [1314, 388] on div "Level 2 (l2) Contains 15525 + 12 ... Save Traffic ID (tid) Contains 'Mobi'" at bounding box center [1154, 354] width 341 height 95
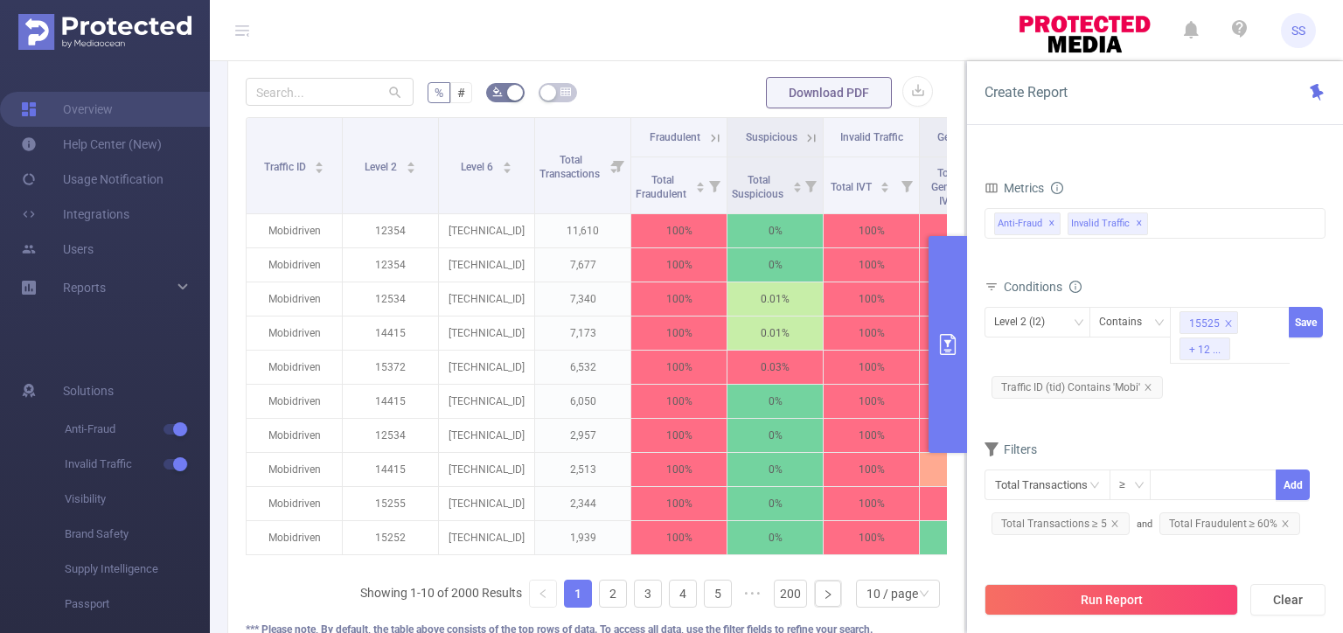
scroll to position [437, 0]
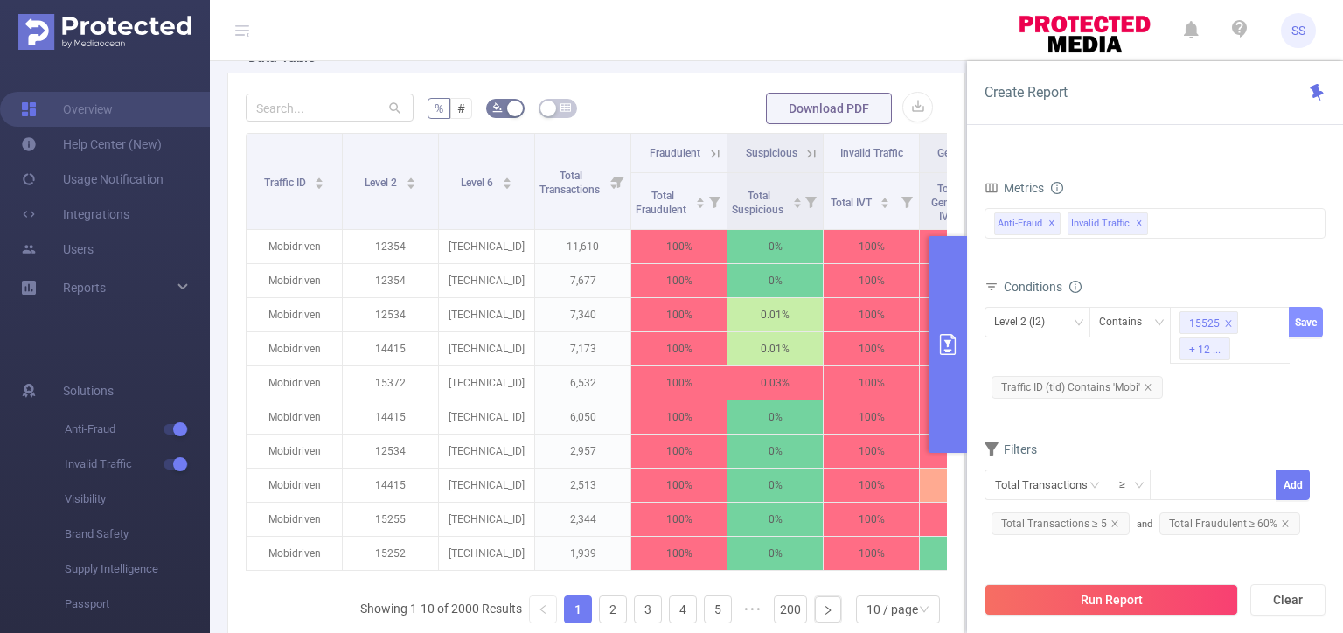
click at [1304, 318] on button "Save" at bounding box center [1306, 322] width 34 height 31
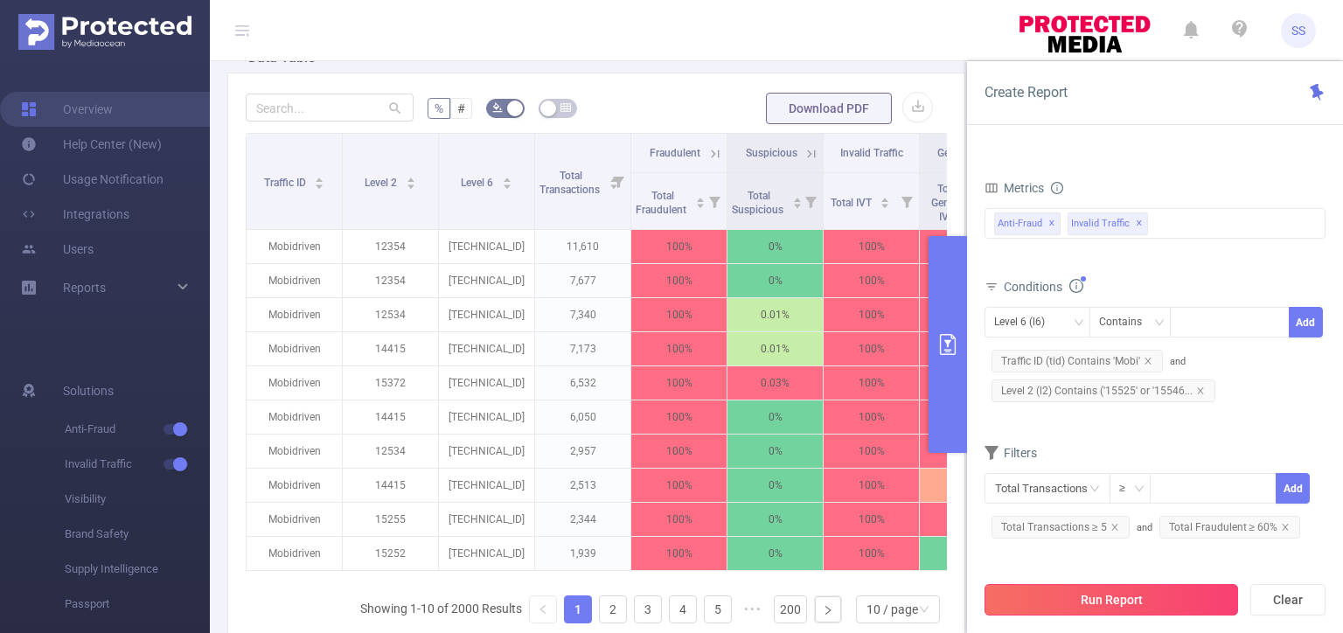
click at [1098, 595] on button "Run Report" at bounding box center [1111, 599] width 254 height 31
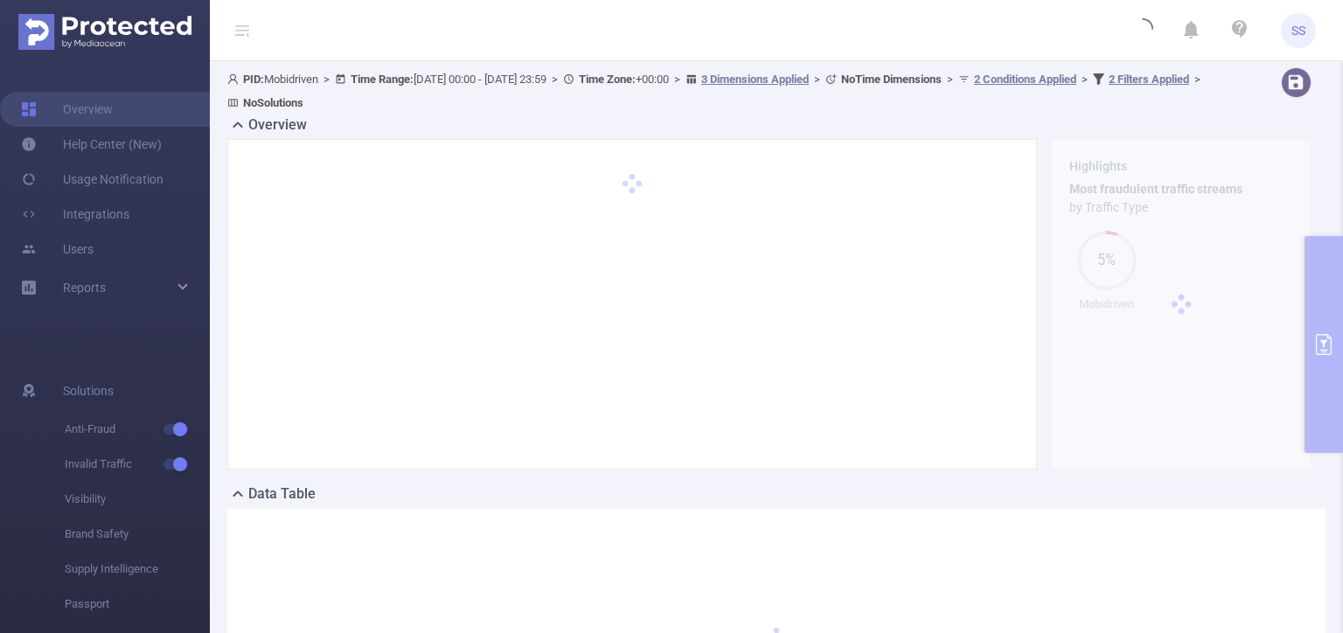
scroll to position [0, 0]
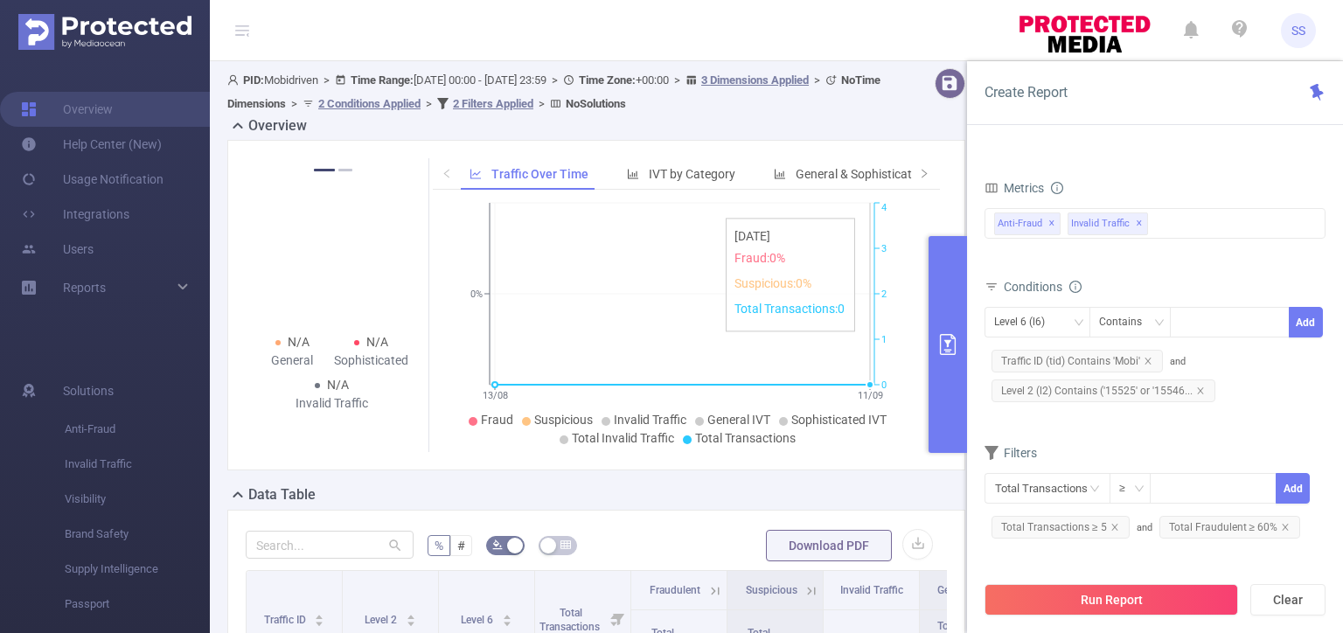
scroll to position [262, 0]
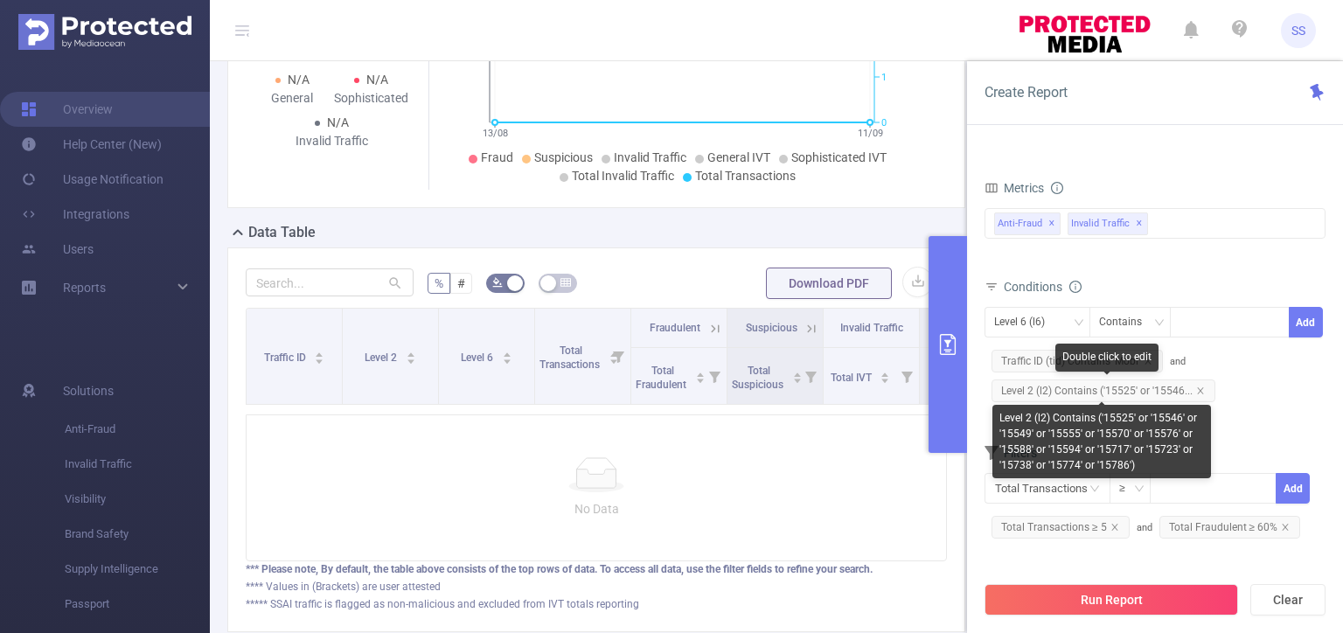
click at [1196, 382] on span "Level 2 (l2) Contains ('15525' or '15546..." at bounding box center [1103, 390] width 224 height 23
click at [1198, 388] on icon "icon: close" at bounding box center [1200, 390] width 6 height 6
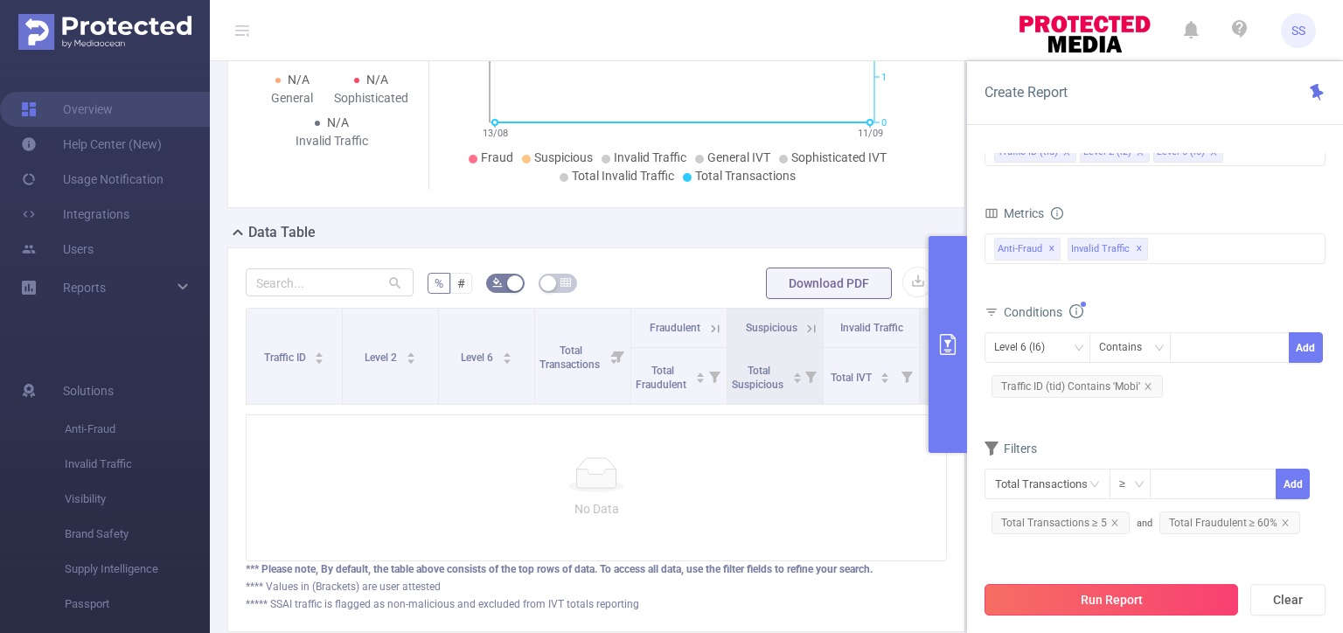
click at [1123, 593] on button "Run Report" at bounding box center [1111, 599] width 254 height 31
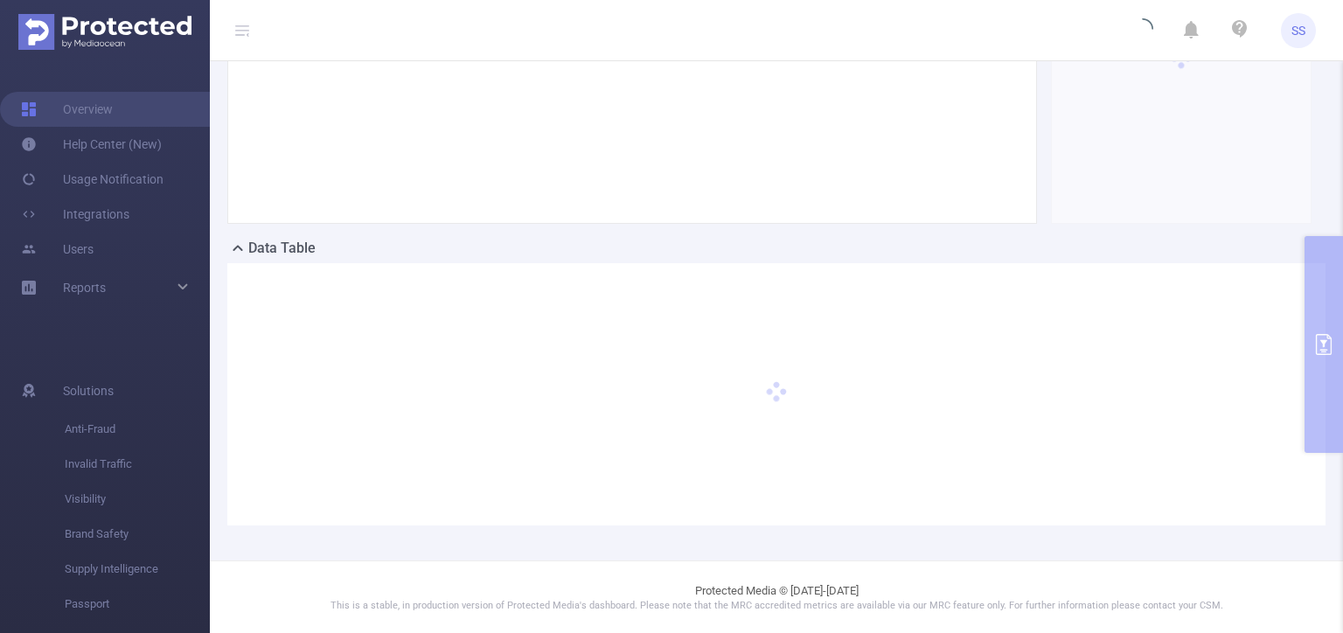
scroll to position [0, 0]
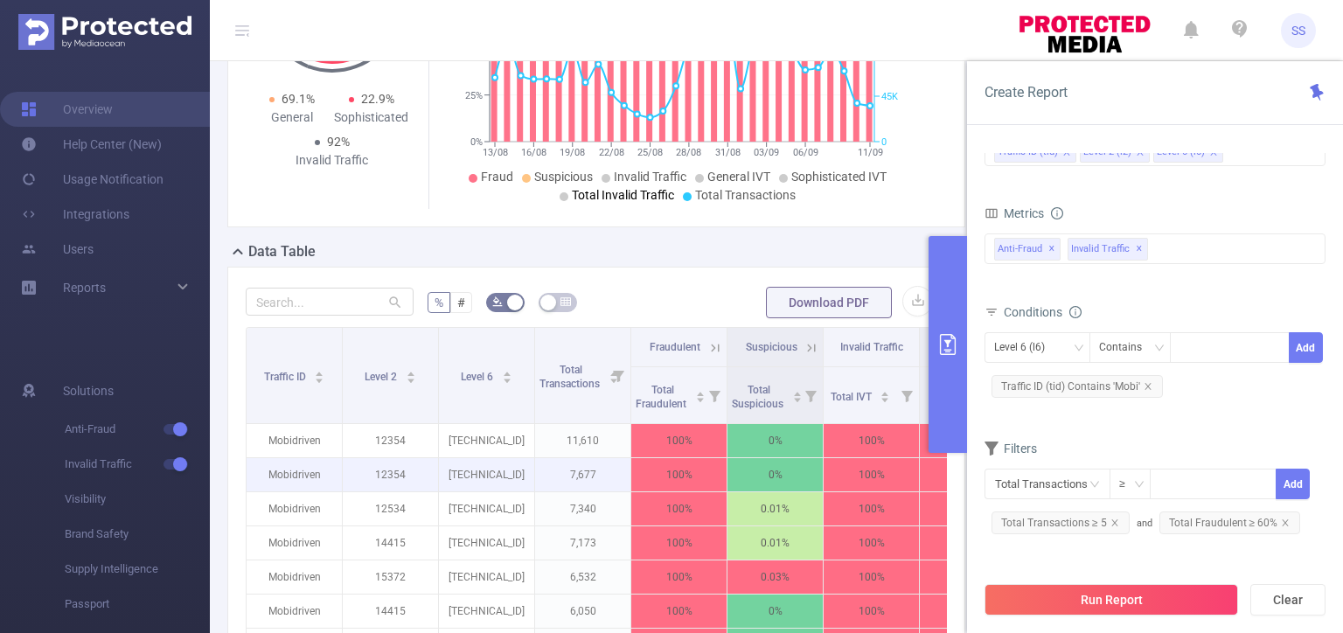
scroll to position [262, 0]
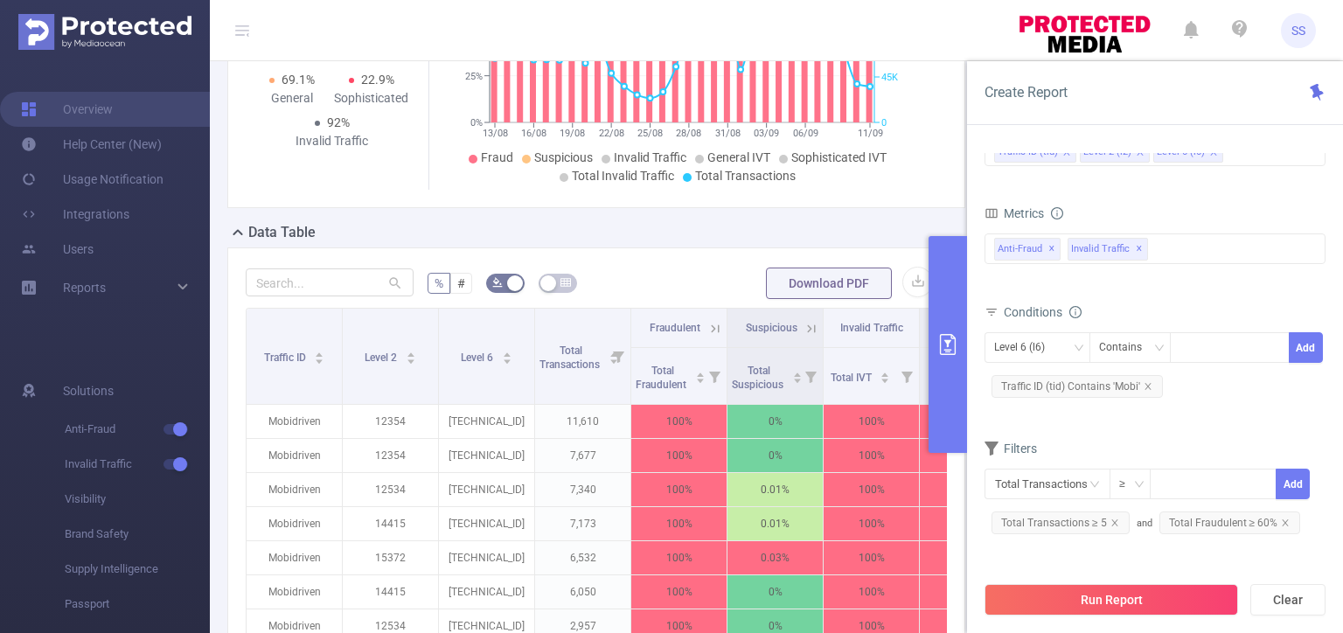
click at [652, 235] on div "Data Table" at bounding box center [603, 234] width 752 height 24
click at [950, 318] on button "primary" at bounding box center [947, 344] width 38 height 217
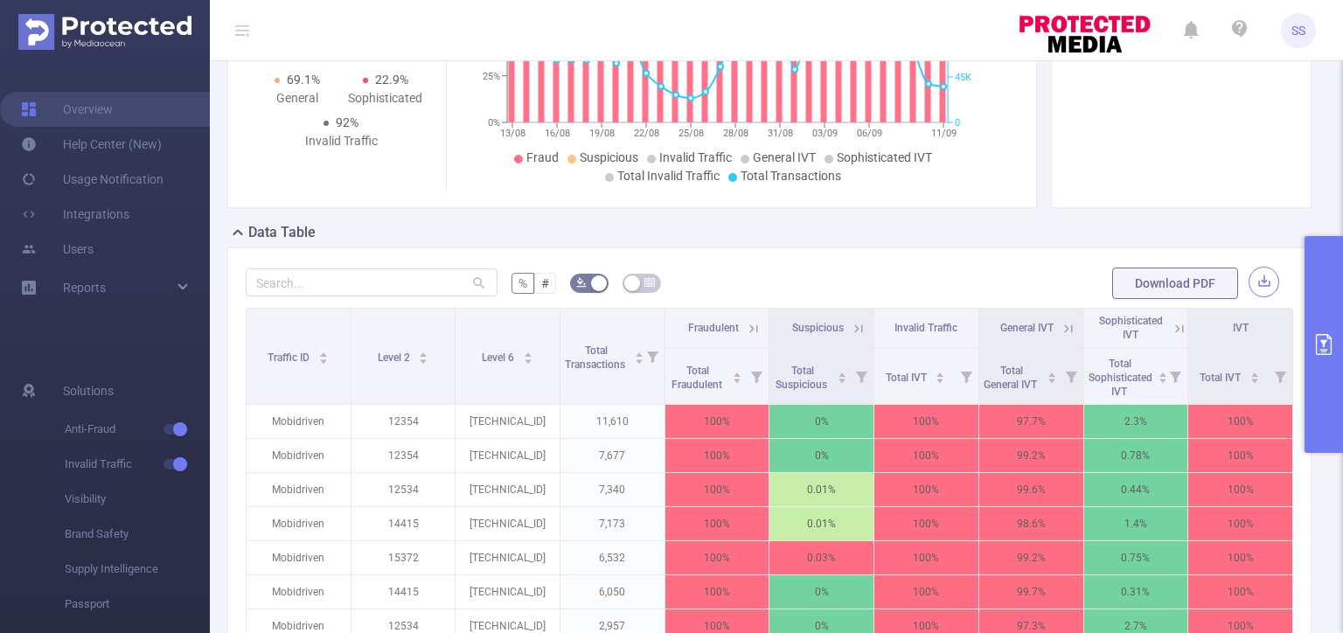
click at [1263, 283] on button "button" at bounding box center [1263, 282] width 31 height 31
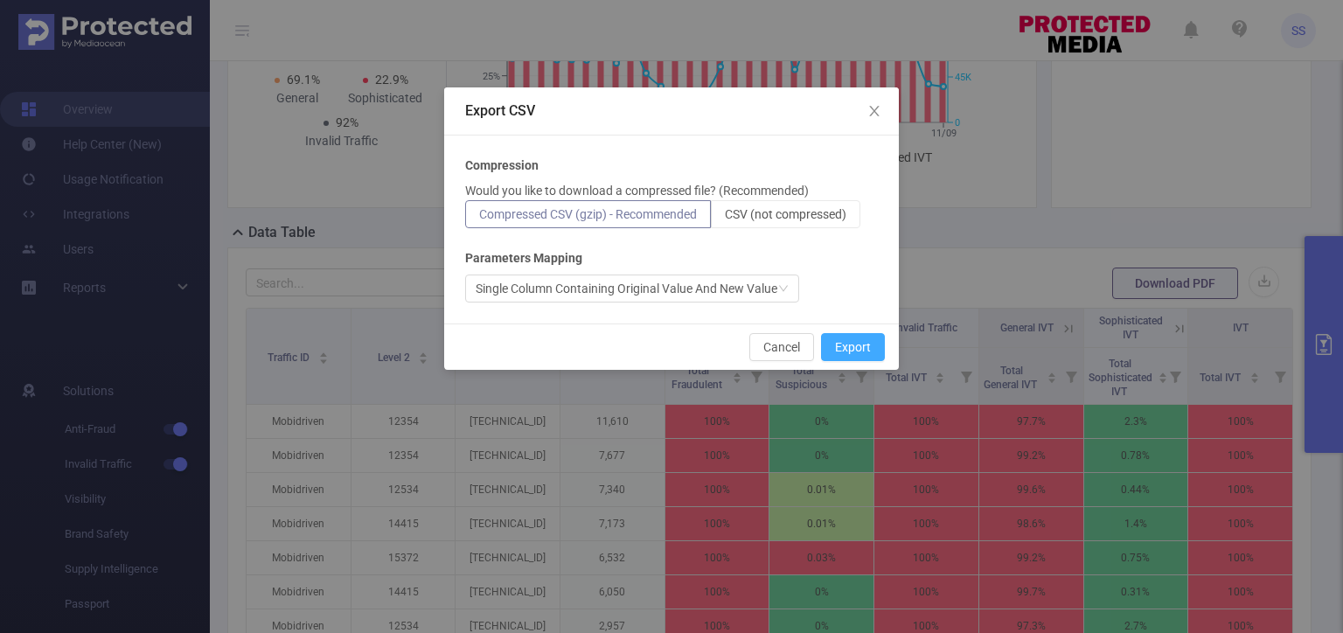
click at [857, 345] on button "Export" at bounding box center [853, 347] width 64 height 28
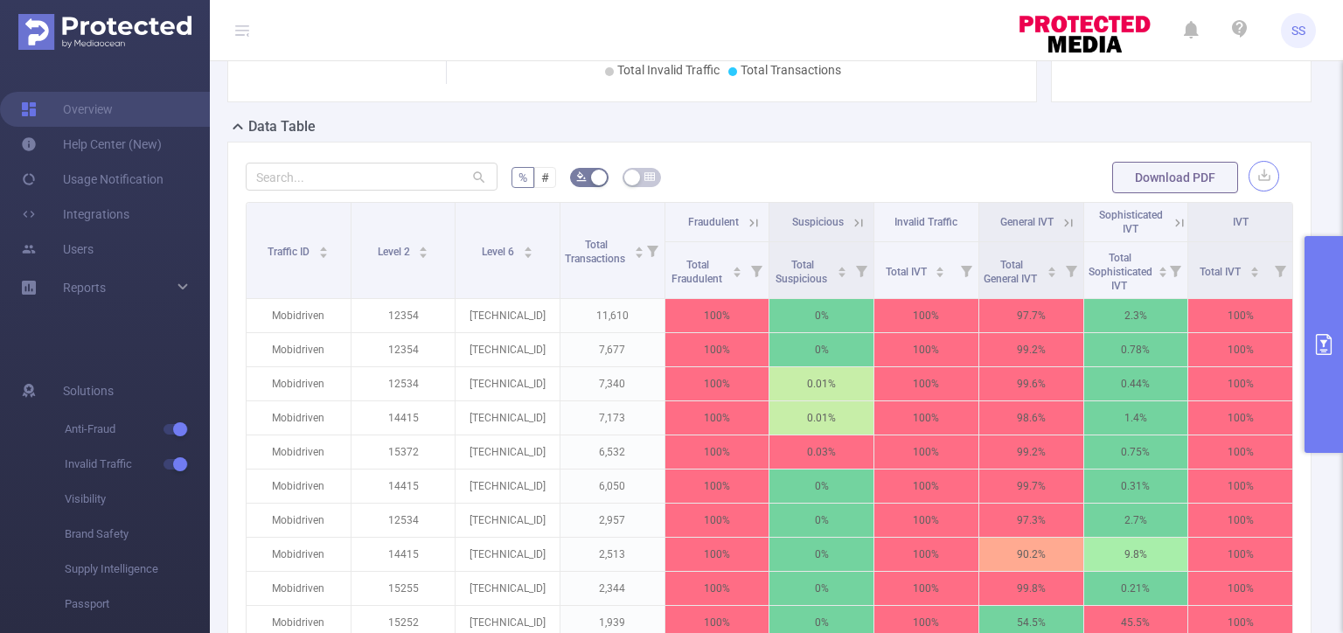
scroll to position [455, 0]
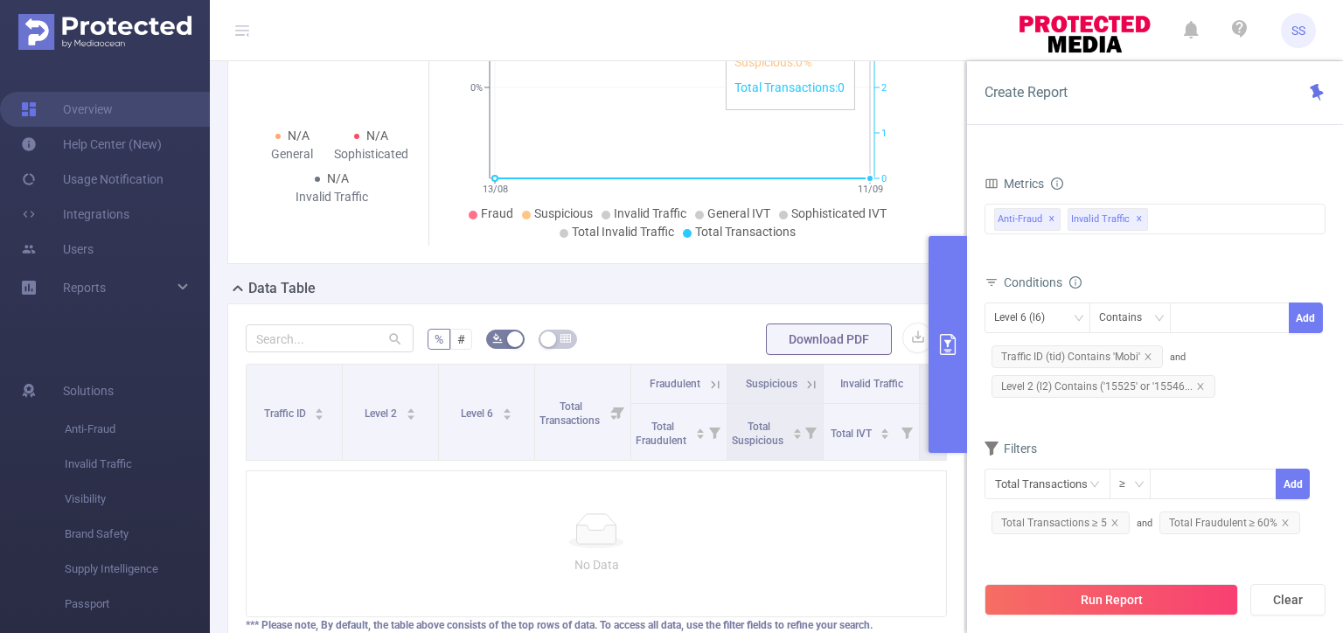
scroll to position [262, 0]
